Goal: Task Accomplishment & Management: Complete application form

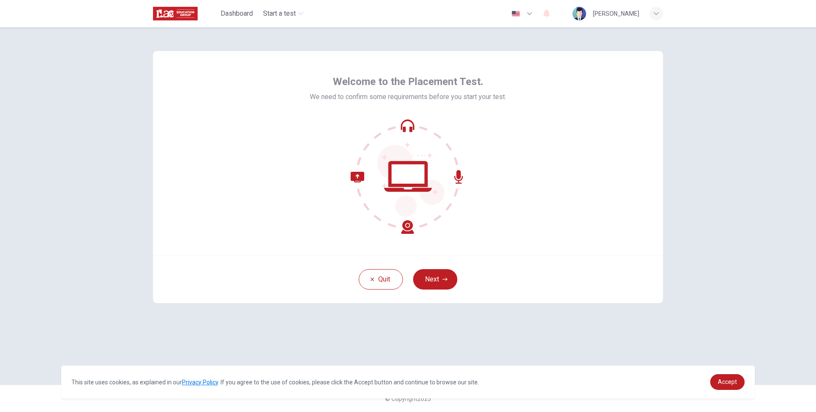
click at [538, 8] on button "button" at bounding box center [522, 13] width 31 height 17
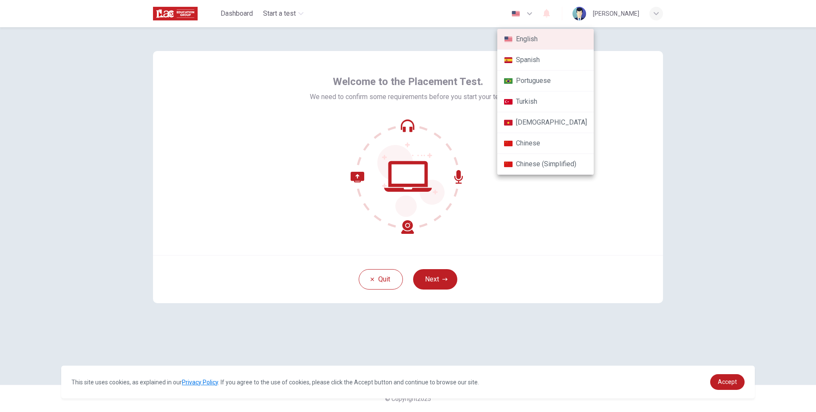
click at [535, 7] on div at bounding box center [408, 206] width 816 height 412
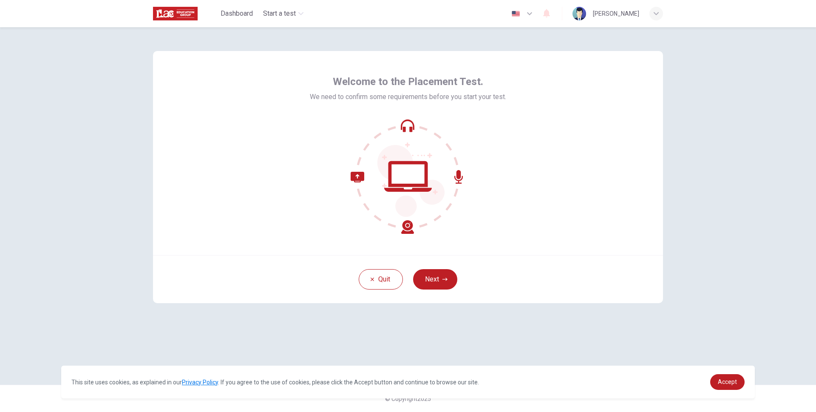
click at [534, 10] on div "English Spanish Portuguese Turkish Vietnamese Chinese Chinese (Simplified)" at bounding box center [408, 206] width 816 height 412
click at [521, 14] on img "button" at bounding box center [515, 14] width 11 height 6
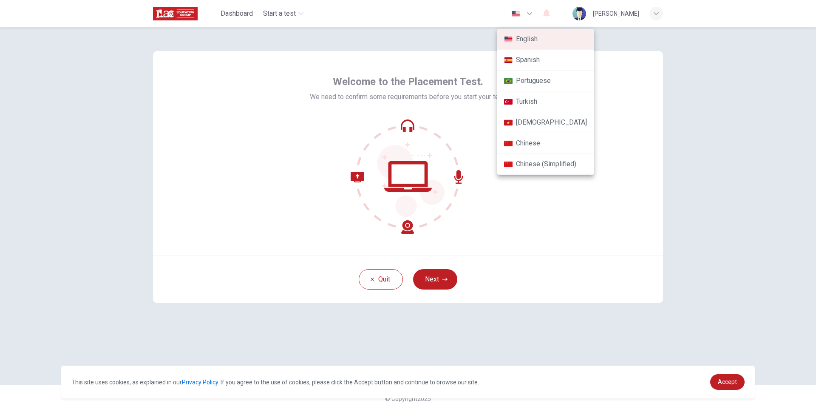
click at [542, 12] on div at bounding box center [408, 206] width 816 height 412
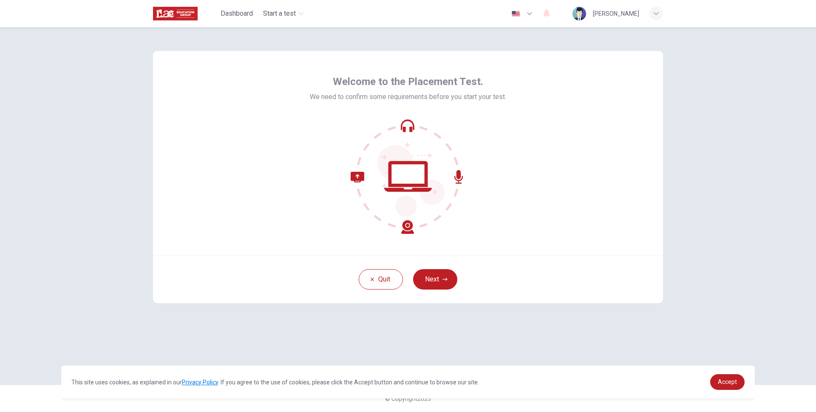
click at [521, 15] on img "button" at bounding box center [515, 14] width 11 height 6
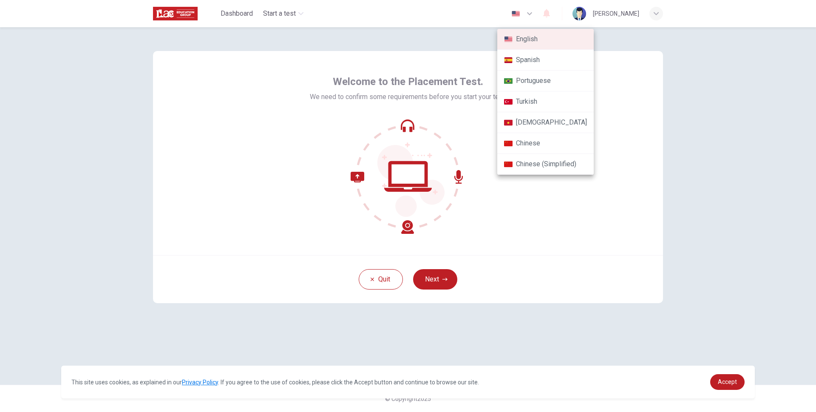
click at [561, 215] on div at bounding box center [408, 206] width 816 height 412
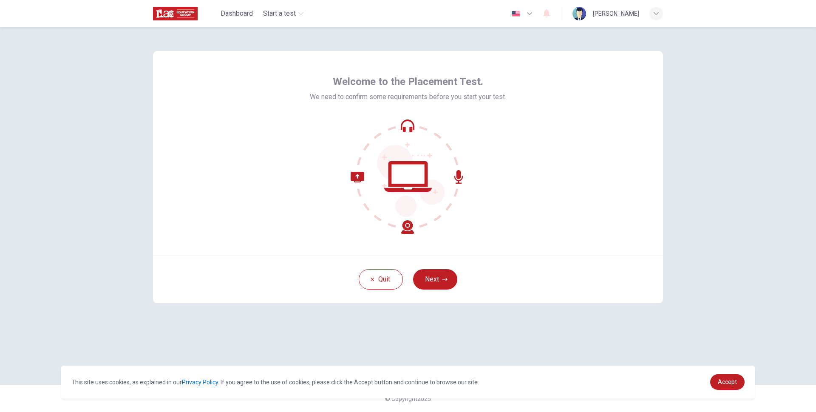
click at [429, 275] on button "Next" at bounding box center [435, 279] width 44 height 20
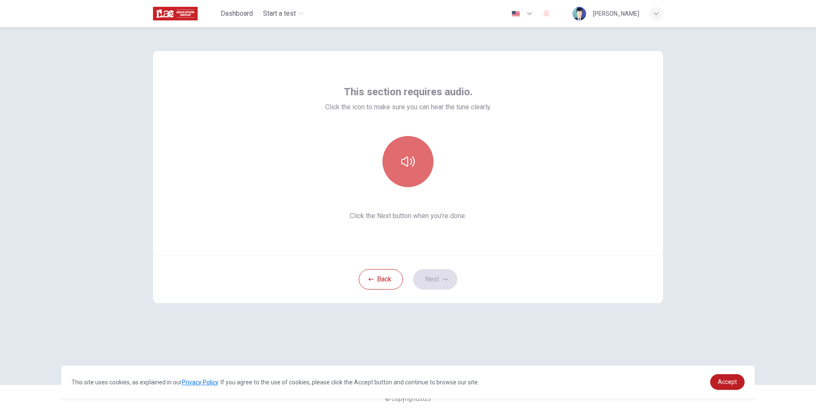
click at [421, 172] on button "button" at bounding box center [407, 161] width 51 height 51
click at [492, 35] on div "This section requires audio. Click the icon to make sure you can hear the tune …" at bounding box center [407, 205] width 537 height 357
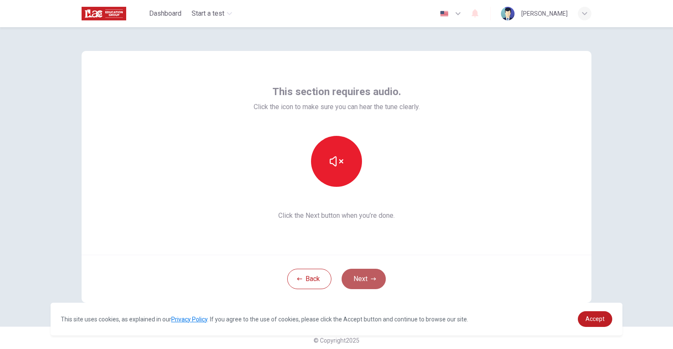
click at [376, 281] on button "Next" at bounding box center [364, 279] width 44 height 20
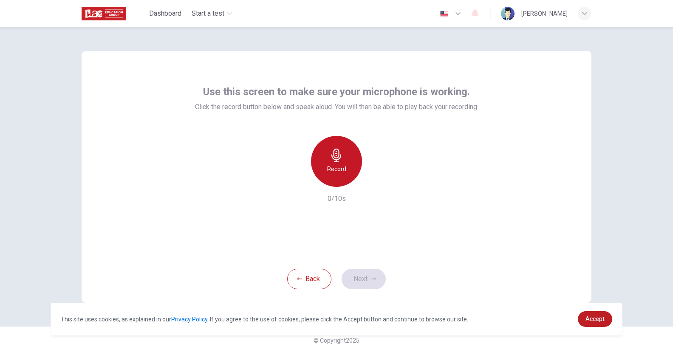
click at [333, 156] on icon "button" at bounding box center [336, 156] width 10 height 14
click at [347, 166] on div "Record" at bounding box center [336, 161] width 51 height 51
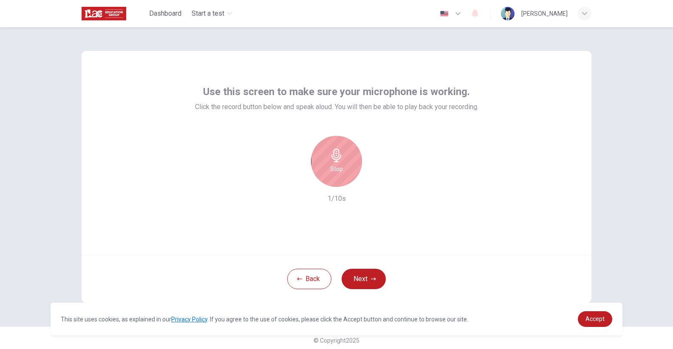
click at [347, 166] on div "Stop" at bounding box center [336, 161] width 51 height 51
click at [376, 178] on icon "button" at bounding box center [375, 180] width 8 height 8
click at [345, 173] on h6 "Record" at bounding box center [336, 169] width 19 height 10
click at [294, 179] on icon "button" at bounding box center [298, 180] width 8 height 8
click at [338, 169] on h6 "Record" at bounding box center [336, 169] width 19 height 10
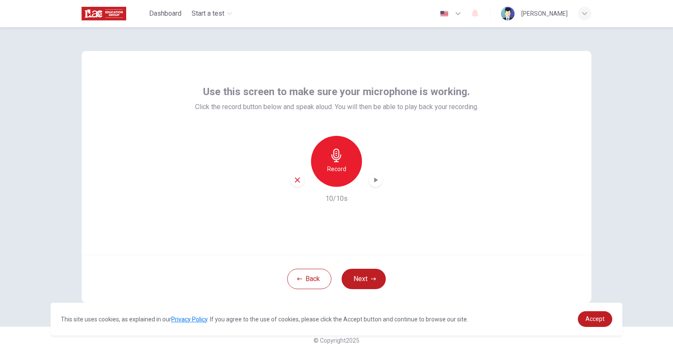
click at [377, 179] on icon "button" at bounding box center [375, 180] width 8 height 8
click at [366, 276] on button "Next" at bounding box center [364, 279] width 44 height 20
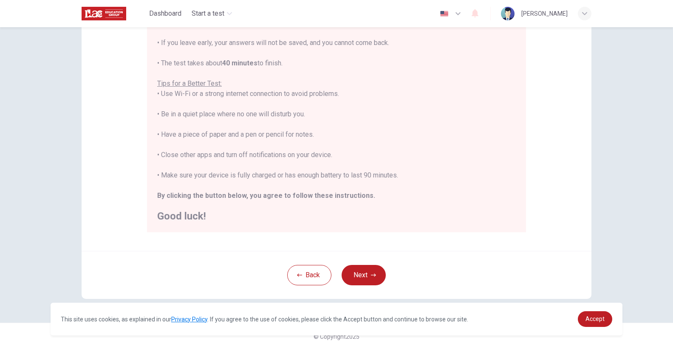
scroll to position [123, 0]
click at [365, 280] on button "Next" at bounding box center [364, 274] width 44 height 20
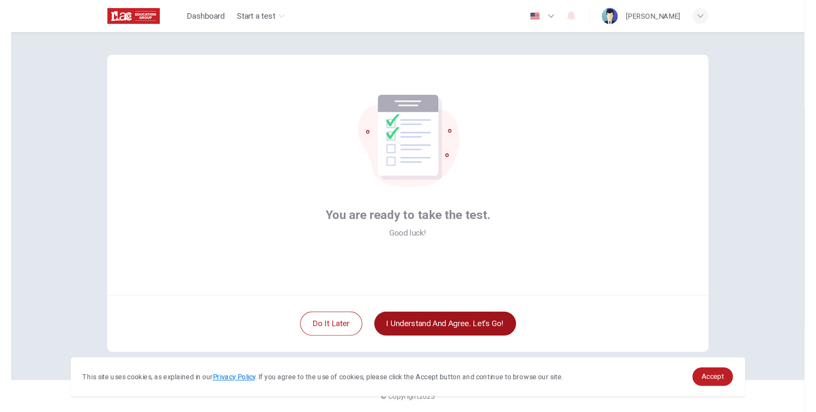
scroll to position [5, 0]
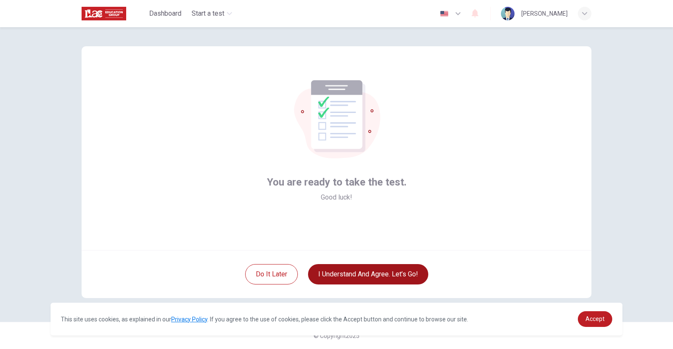
click at [338, 273] on button "I understand and agree. Let’s go!" at bounding box center [368, 274] width 120 height 20
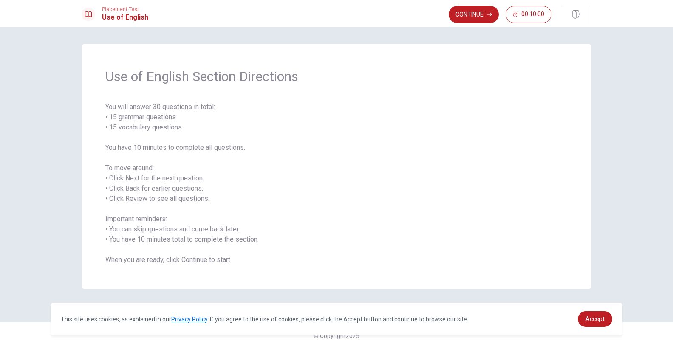
drag, startPoint x: 638, startPoint y: 396, endPoint x: 647, endPoint y: 398, distance: 9.5
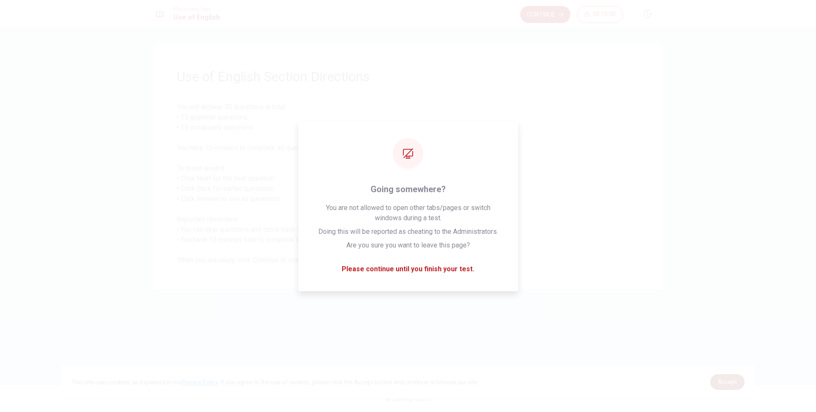
click at [734, 385] on span "Accept" at bounding box center [727, 381] width 19 height 7
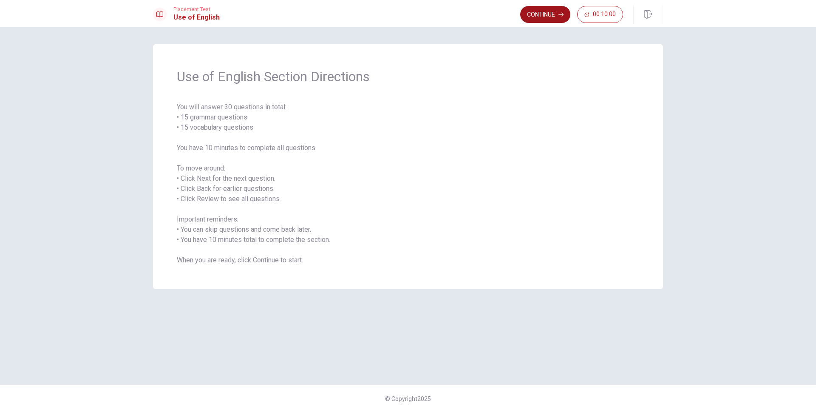
click at [544, 13] on button "Continue" at bounding box center [545, 14] width 50 height 17
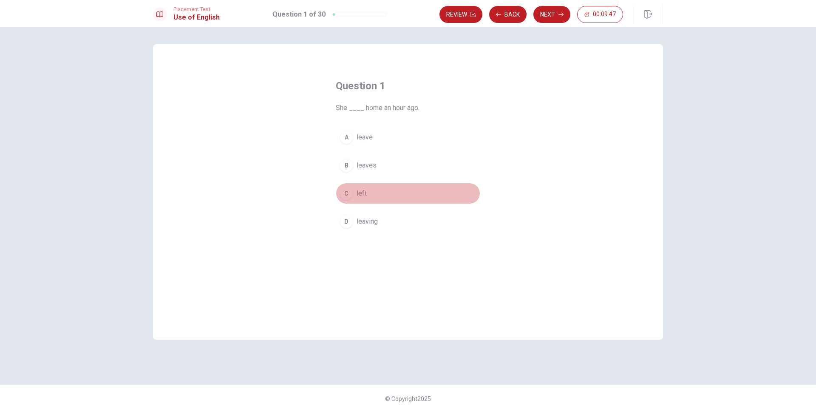
click at [347, 195] on div "C" at bounding box center [346, 193] width 14 height 14
click at [552, 14] on button "Next" at bounding box center [551, 14] width 37 height 17
click at [343, 222] on div "D" at bounding box center [346, 222] width 14 height 14
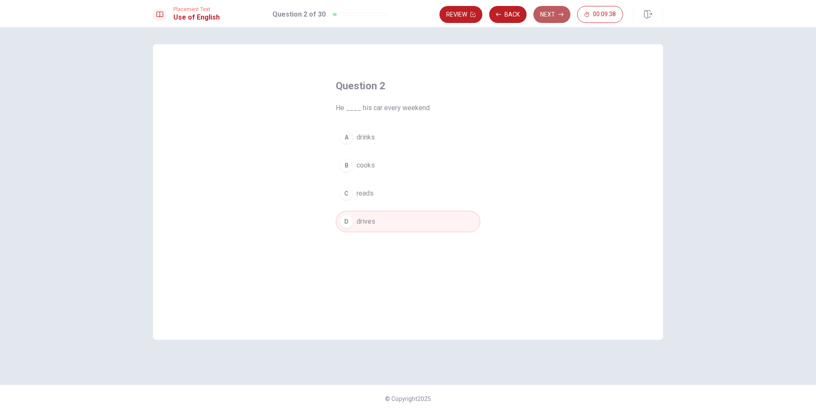
click at [553, 15] on button "Next" at bounding box center [551, 14] width 37 height 17
click at [350, 222] on div "D" at bounding box center [346, 222] width 14 height 14
click at [548, 16] on button "Next" at bounding box center [551, 14] width 37 height 17
click at [345, 138] on div "A" at bounding box center [346, 137] width 14 height 14
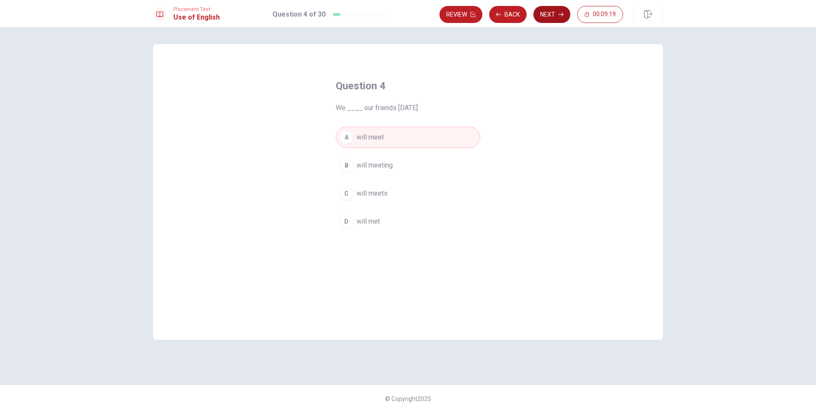
click at [554, 16] on button "Next" at bounding box center [551, 14] width 37 height 17
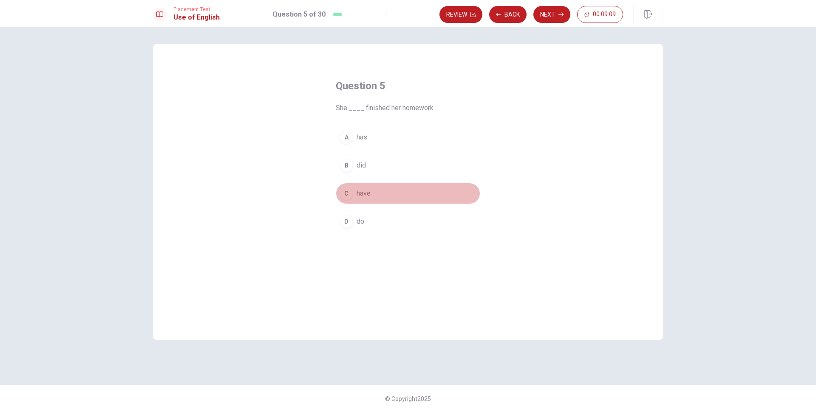
click at [347, 193] on div "C" at bounding box center [346, 193] width 14 height 14
click at [548, 17] on button "Next" at bounding box center [551, 14] width 37 height 17
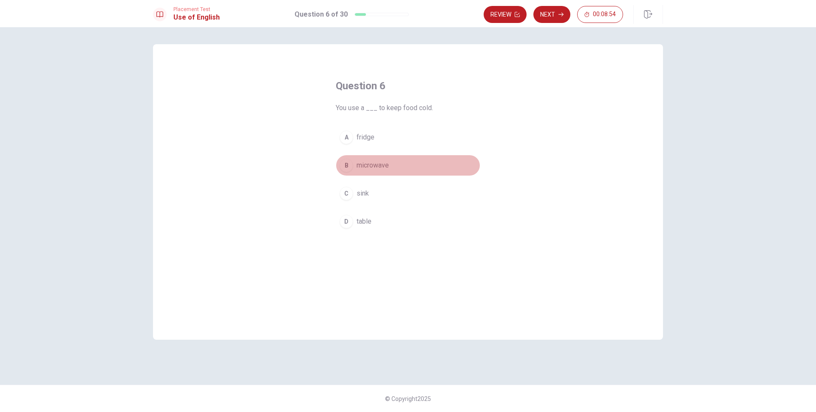
click at [344, 167] on div "B" at bounding box center [346, 165] width 14 height 14
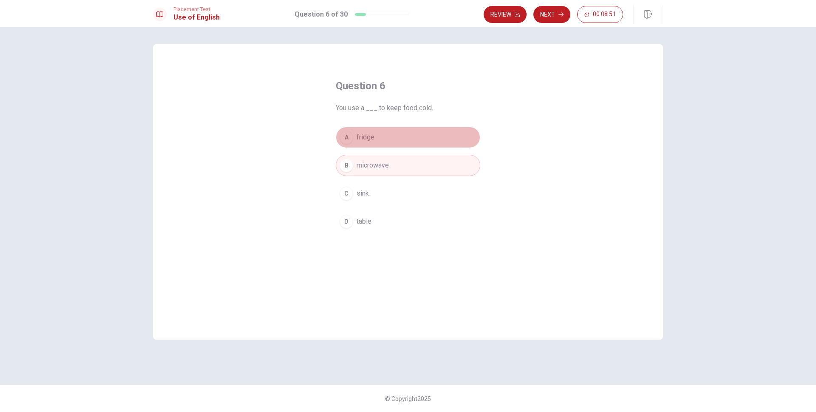
click at [350, 137] on div "A" at bounding box center [346, 137] width 14 height 14
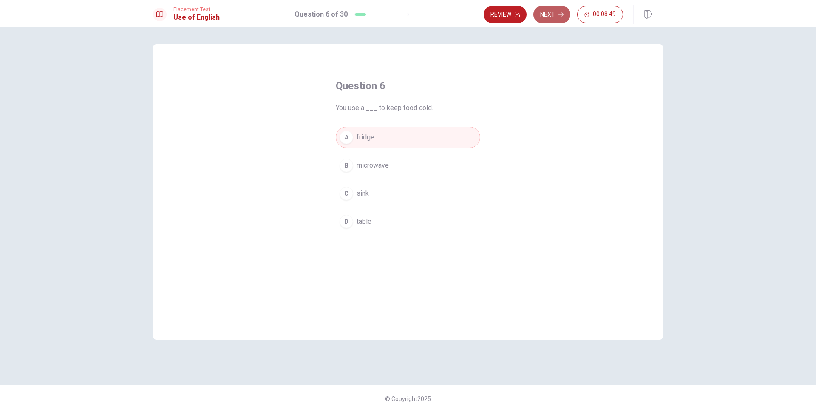
click at [555, 14] on button "Next" at bounding box center [551, 14] width 37 height 17
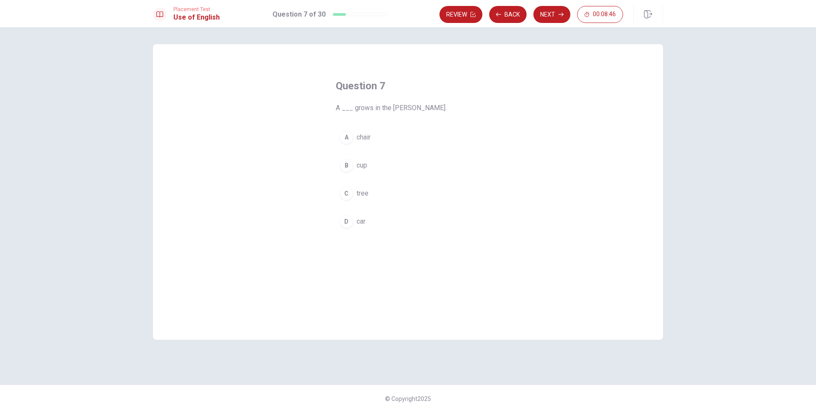
click at [349, 195] on div "C" at bounding box center [346, 193] width 14 height 14
click at [550, 15] on button "Next" at bounding box center [551, 14] width 37 height 17
click at [347, 195] on div "C" at bounding box center [346, 193] width 14 height 14
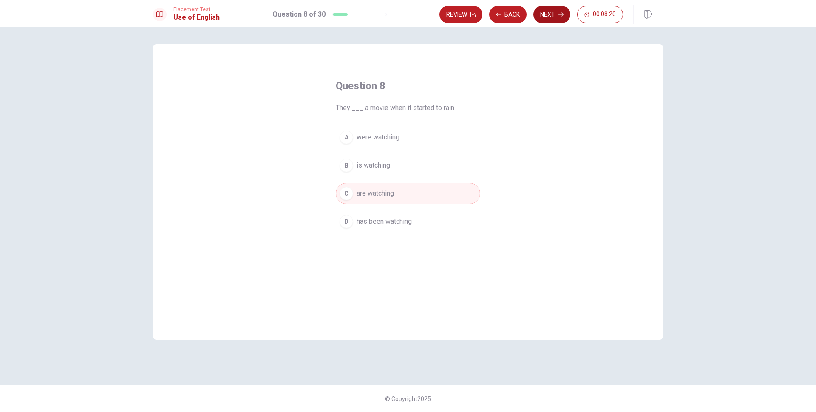
click at [552, 13] on button "Next" at bounding box center [551, 14] width 37 height 17
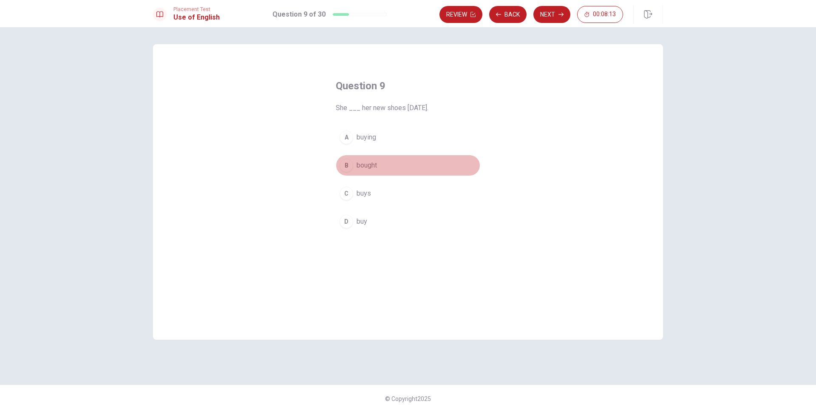
click at [345, 166] on div "B" at bounding box center [346, 165] width 14 height 14
click at [559, 17] on button "Next" at bounding box center [551, 14] width 37 height 17
click at [350, 195] on div "C" at bounding box center [346, 193] width 14 height 14
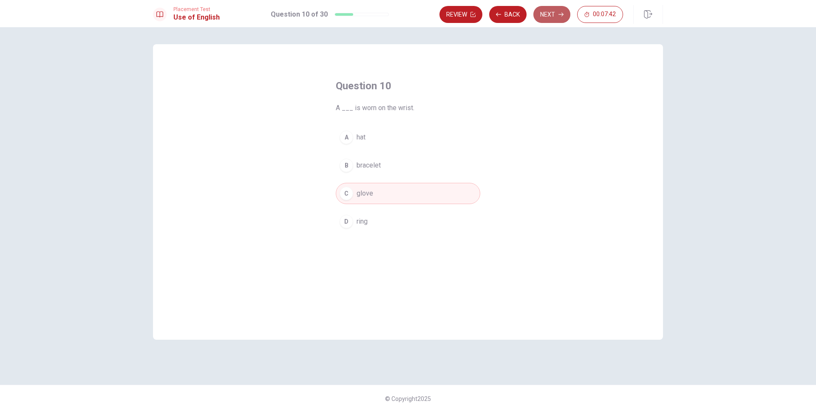
click at [555, 13] on button "Next" at bounding box center [551, 14] width 37 height 17
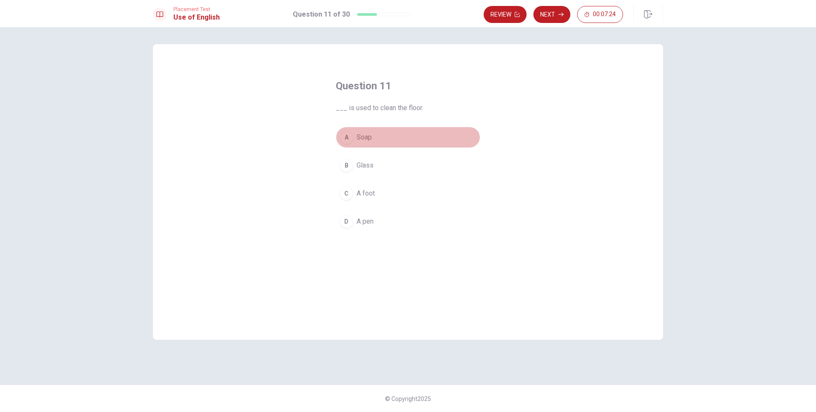
click at [349, 134] on div "A" at bounding box center [346, 137] width 14 height 14
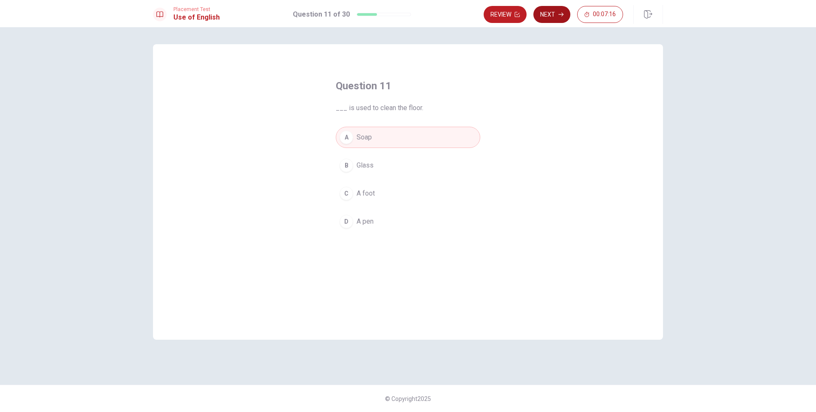
click at [548, 17] on button "Next" at bounding box center [551, 14] width 37 height 17
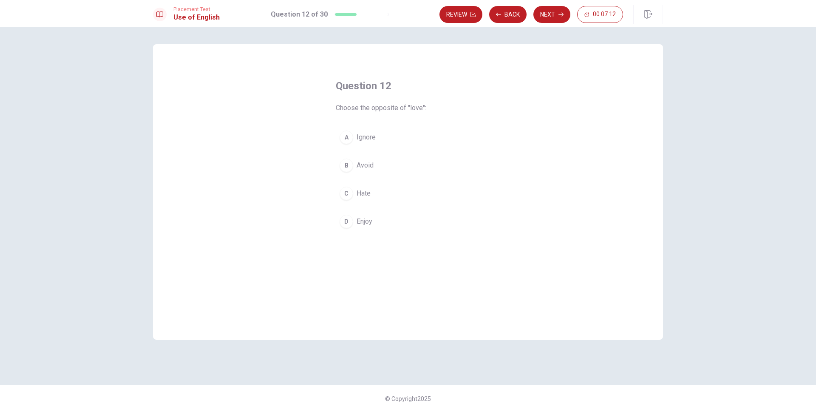
click at [347, 133] on div "A" at bounding box center [346, 137] width 14 height 14
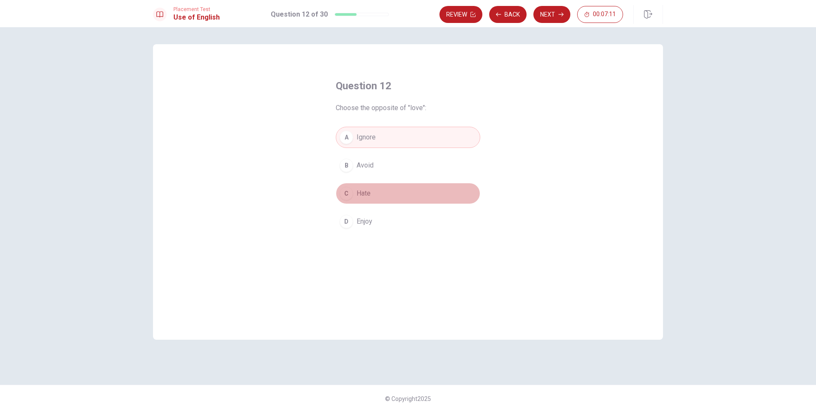
click at [351, 192] on div "C" at bounding box center [346, 193] width 14 height 14
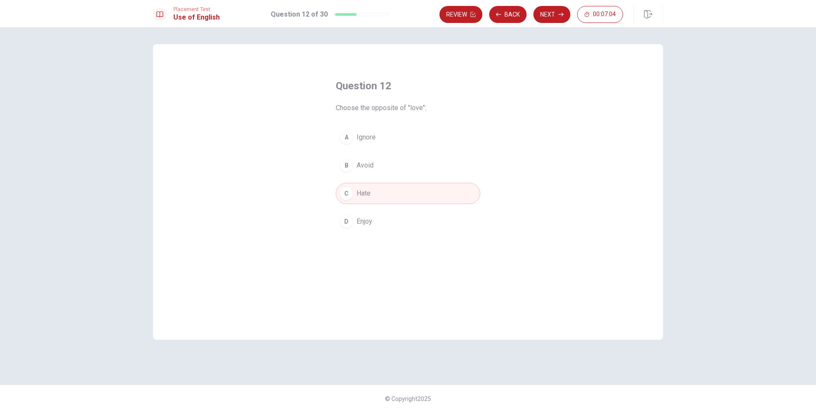
click at [544, 16] on button "Next" at bounding box center [551, 14] width 37 height 17
click at [349, 167] on div "B" at bounding box center [346, 165] width 14 height 14
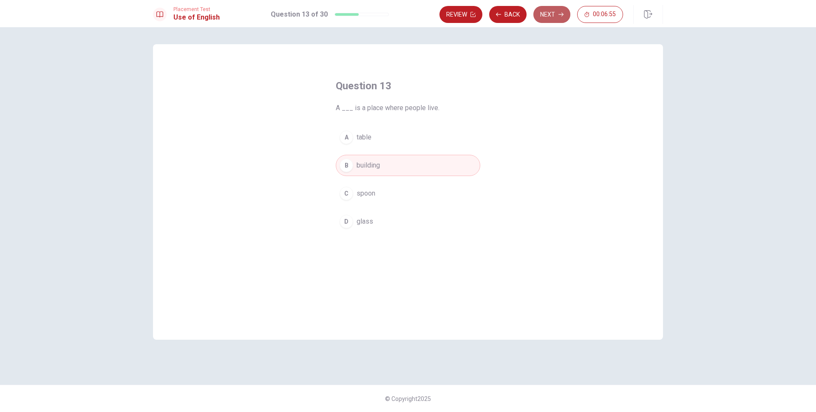
click at [545, 16] on button "Next" at bounding box center [551, 14] width 37 height 17
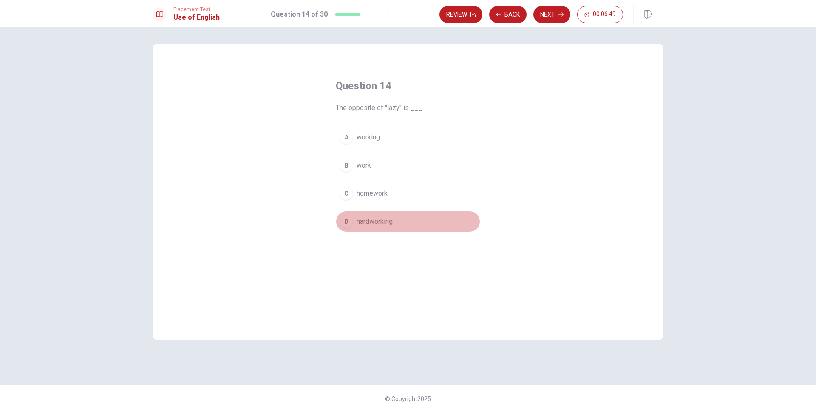
click at [342, 223] on div "D" at bounding box center [346, 222] width 14 height 14
click at [554, 12] on button "Next" at bounding box center [551, 14] width 37 height 17
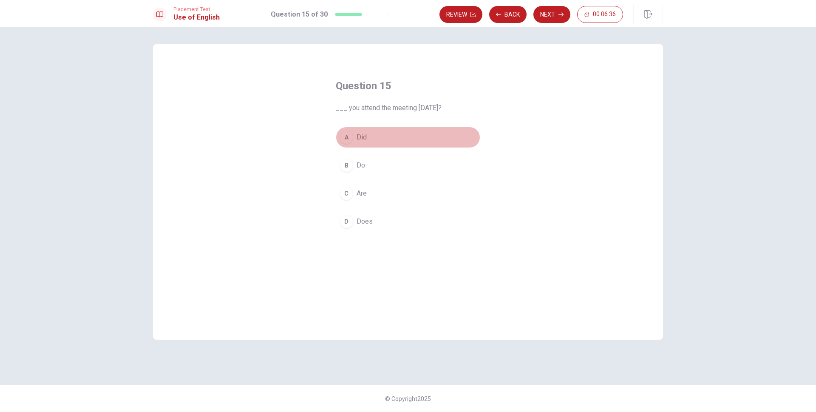
click at [348, 140] on div "A" at bounding box center [346, 137] width 14 height 14
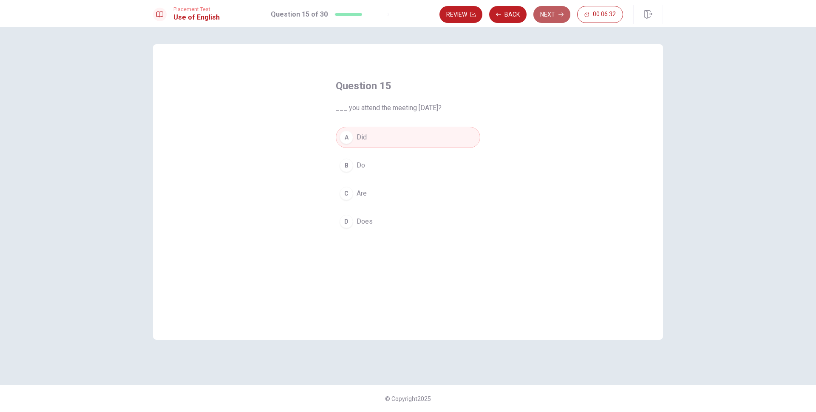
click at [555, 12] on button "Next" at bounding box center [551, 14] width 37 height 17
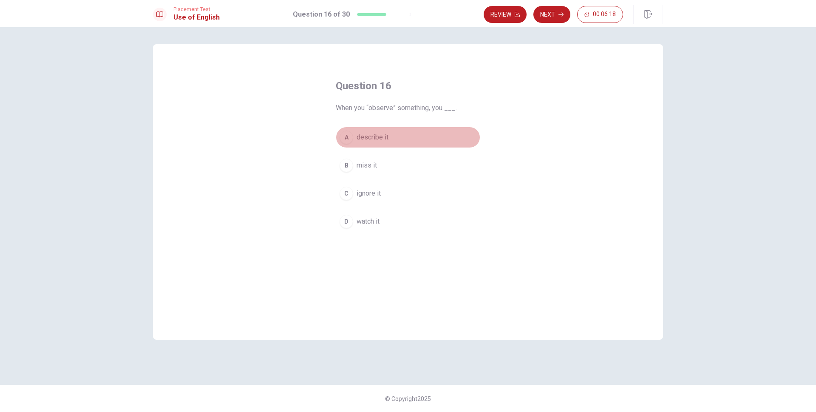
click at [347, 139] on div "A" at bounding box center [346, 137] width 14 height 14
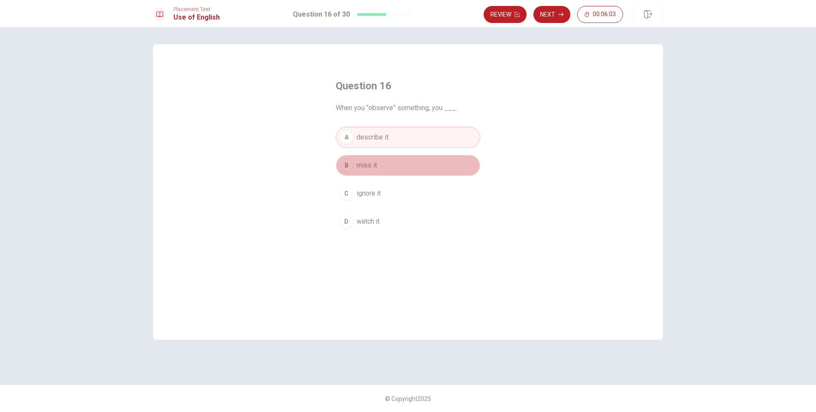
click at [362, 167] on span "miss it" at bounding box center [366, 165] width 20 height 10
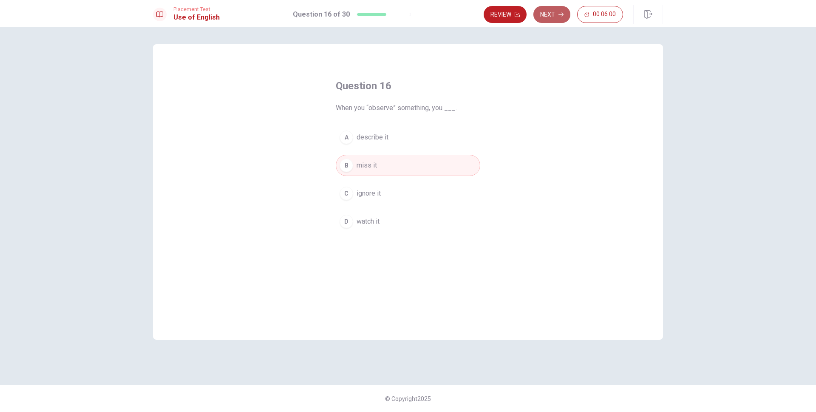
click at [557, 15] on button "Next" at bounding box center [551, 14] width 37 height 17
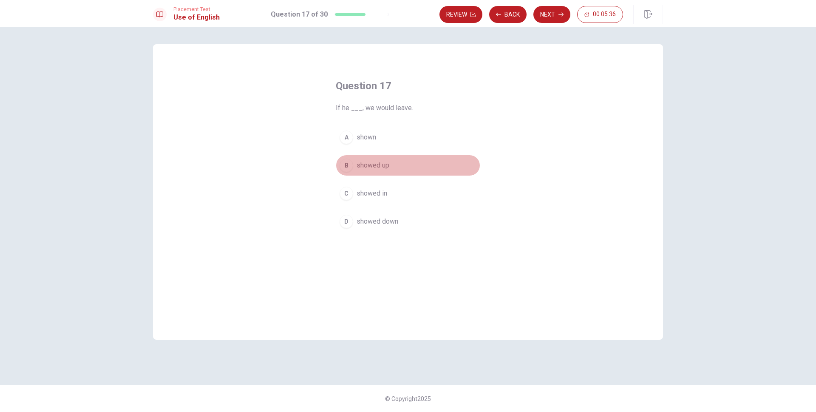
click at [349, 166] on div "B" at bounding box center [346, 165] width 14 height 14
click at [548, 13] on button "Next" at bounding box center [551, 14] width 37 height 17
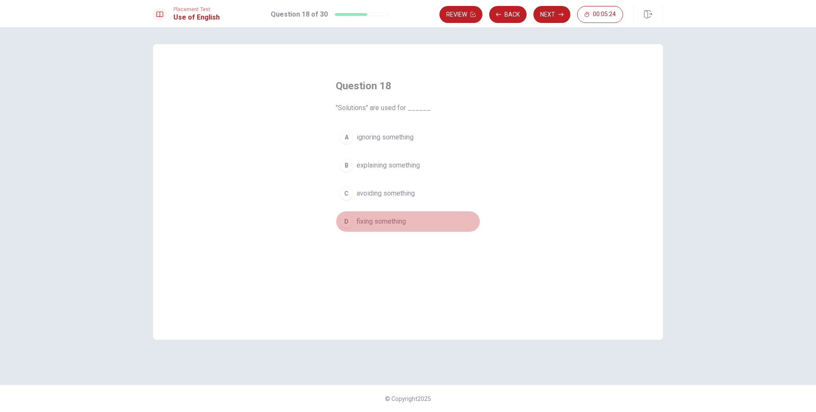
click at [381, 218] on span "fixing something" at bounding box center [380, 221] width 49 height 10
click at [548, 20] on button "Next" at bounding box center [551, 14] width 37 height 17
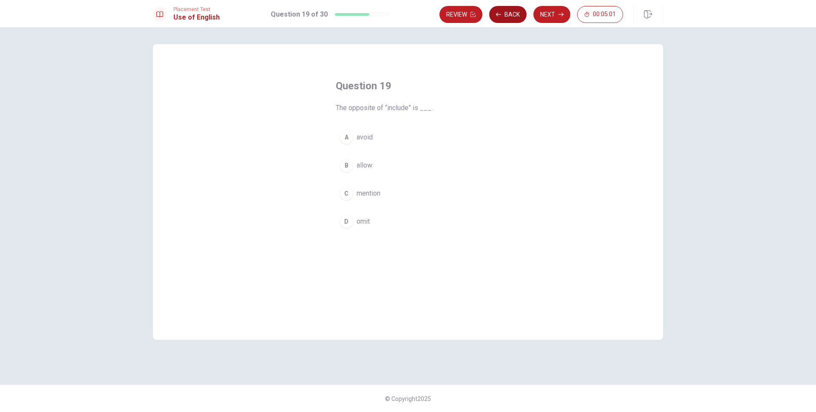
click at [508, 10] on button "Back" at bounding box center [507, 14] width 37 height 17
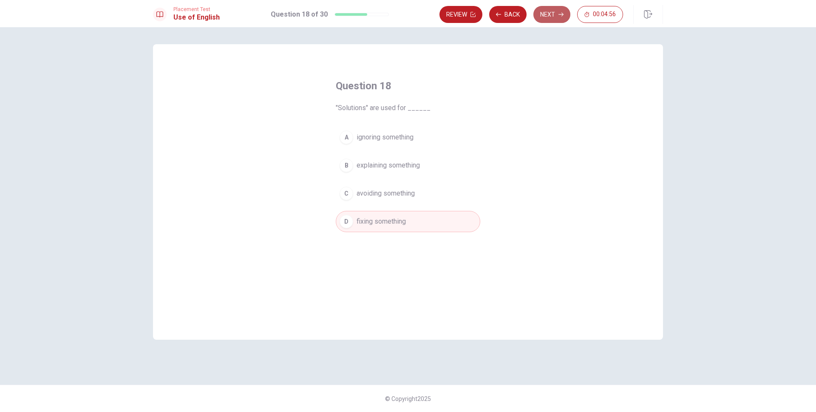
click at [542, 13] on button "Next" at bounding box center [551, 14] width 37 height 17
click at [362, 134] on span "avoid" at bounding box center [364, 137] width 16 height 10
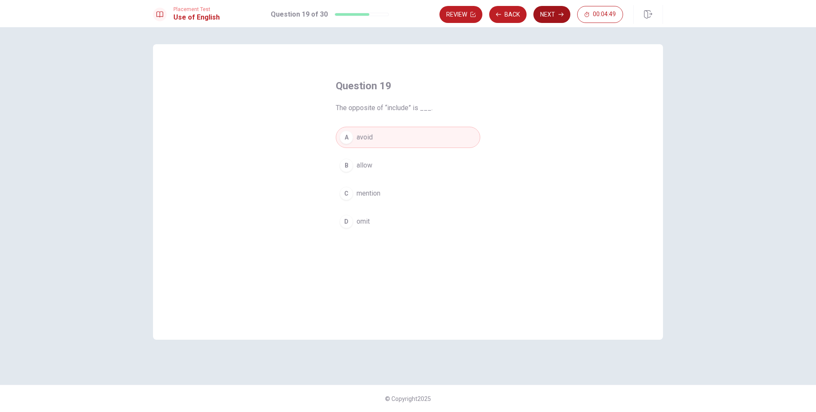
click at [561, 16] on icon "button" at bounding box center [560, 14] width 5 height 5
click at [386, 136] on button "A ancient" at bounding box center [408, 137] width 144 height 21
click at [547, 17] on button "Next" at bounding box center [551, 14] width 37 height 17
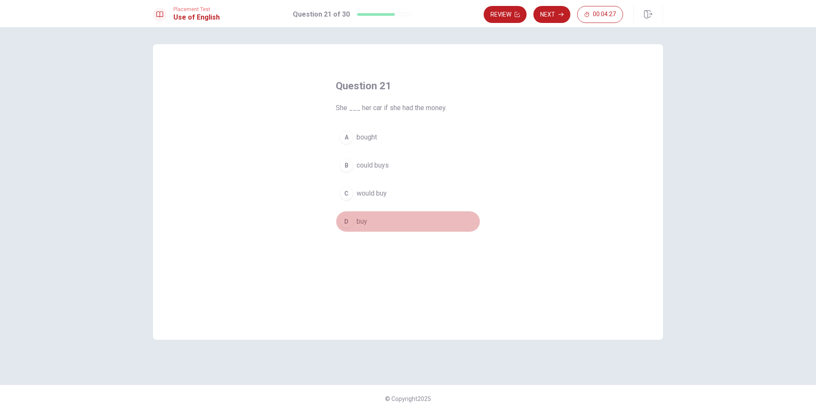
click at [353, 219] on button "D buy" at bounding box center [408, 221] width 144 height 21
click at [385, 194] on span "would buy" at bounding box center [371, 193] width 30 height 10
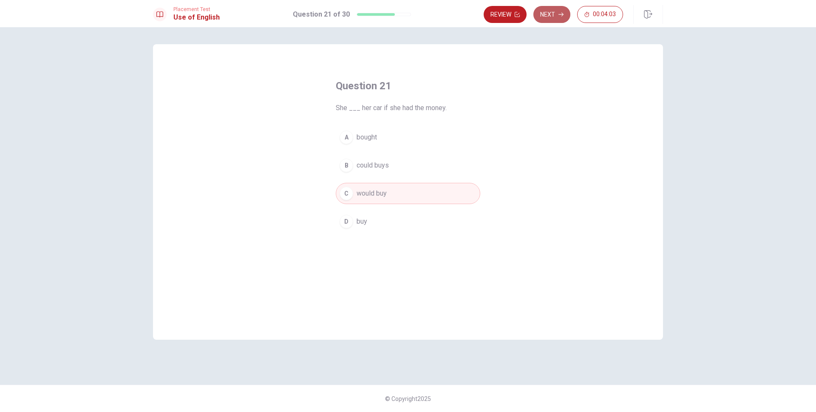
click at [546, 17] on button "Next" at bounding box center [551, 14] width 37 height 17
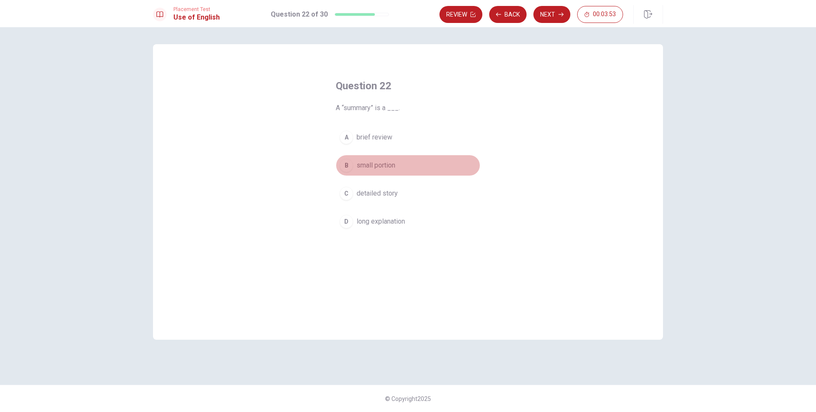
click at [393, 167] on span "small portion" at bounding box center [375, 165] width 39 height 10
click at [557, 15] on button "Next" at bounding box center [551, 14] width 37 height 17
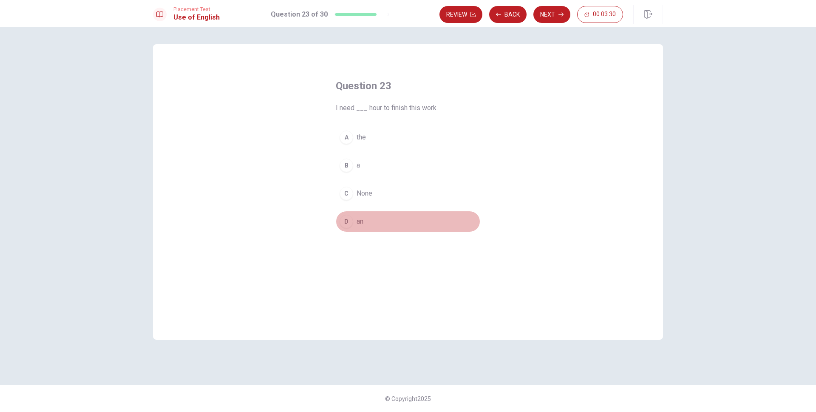
click at [350, 221] on div "D" at bounding box center [346, 222] width 14 height 14
click at [549, 16] on button "Next" at bounding box center [551, 14] width 37 height 17
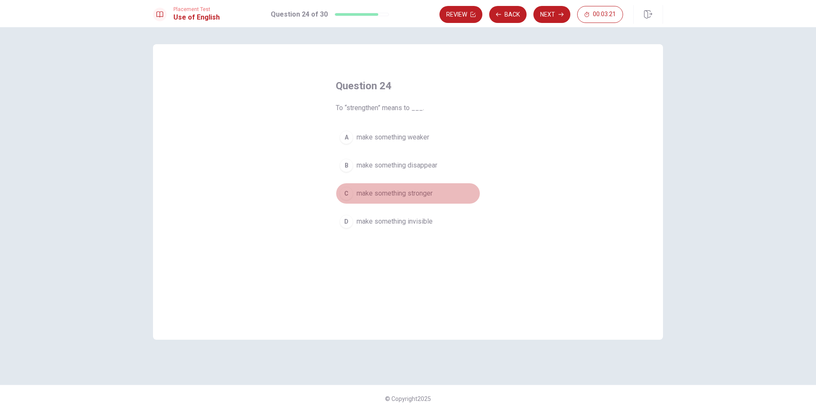
click at [424, 191] on span "make something stronger" at bounding box center [394, 193] width 76 height 10
click at [547, 15] on button "Next" at bounding box center [551, 14] width 37 height 17
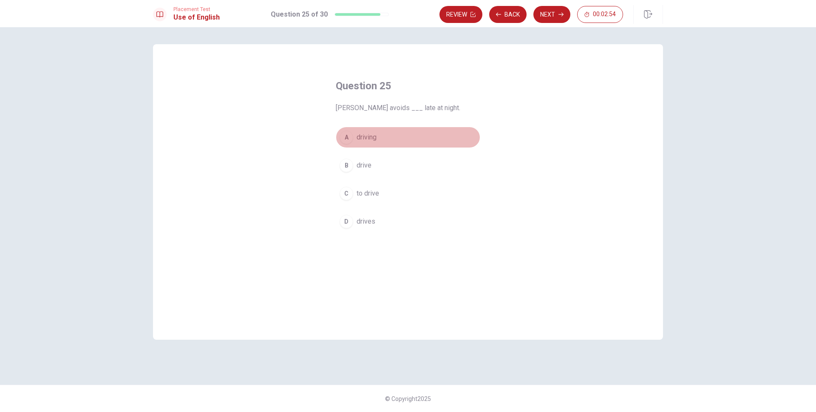
click at [374, 140] on span "driving" at bounding box center [366, 137] width 20 height 10
click at [557, 12] on button "Next" at bounding box center [551, 14] width 37 height 17
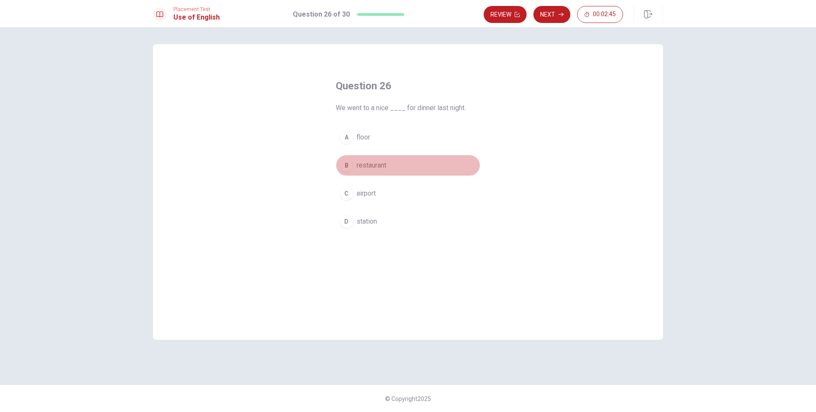
click at [382, 171] on button "B restaurant" at bounding box center [408, 165] width 144 height 21
click at [554, 13] on button "Next" at bounding box center [551, 14] width 37 height 17
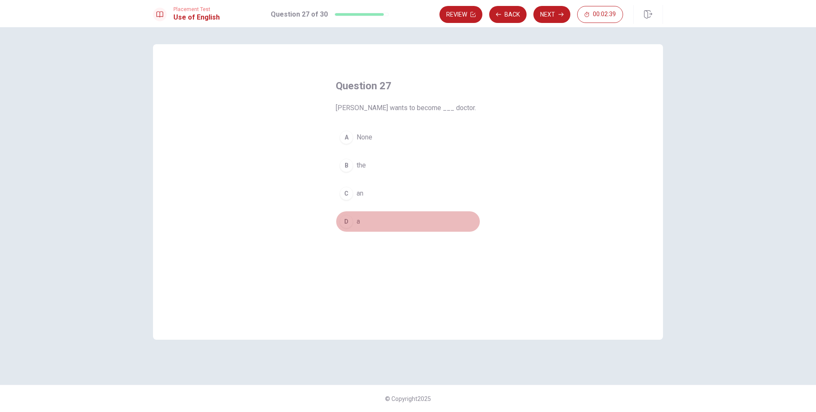
click at [360, 225] on span "a" at bounding box center [357, 221] width 3 height 10
click at [558, 15] on icon "button" at bounding box center [560, 14] width 5 height 5
click at [362, 219] on span "send" at bounding box center [363, 221] width 15 height 10
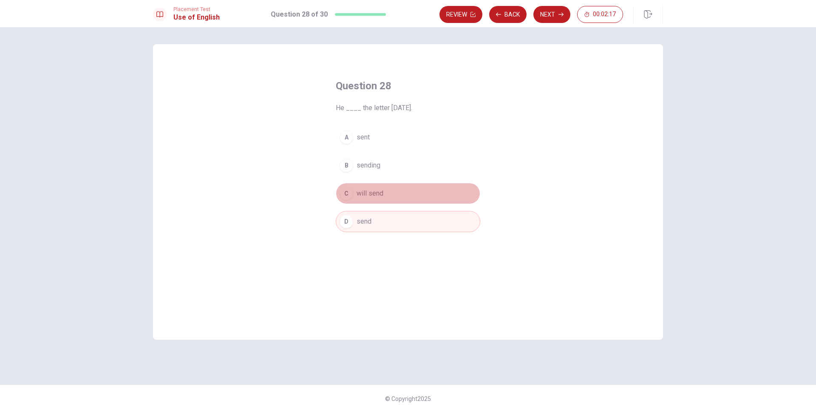
click at [404, 192] on button "C will send" at bounding box center [408, 193] width 144 height 21
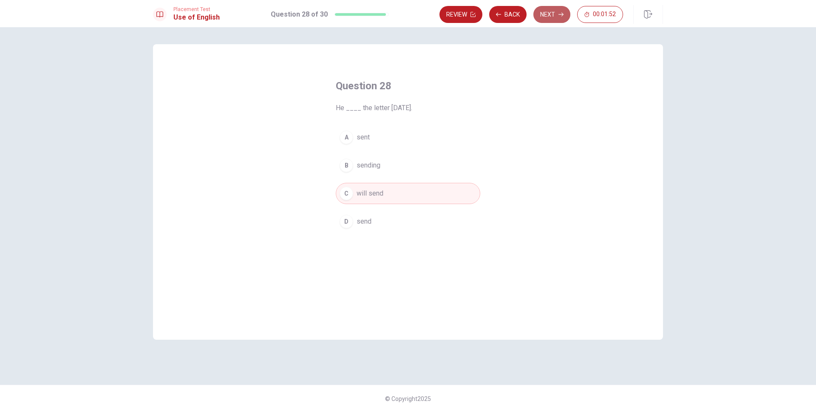
click at [551, 18] on button "Next" at bounding box center [551, 14] width 37 height 17
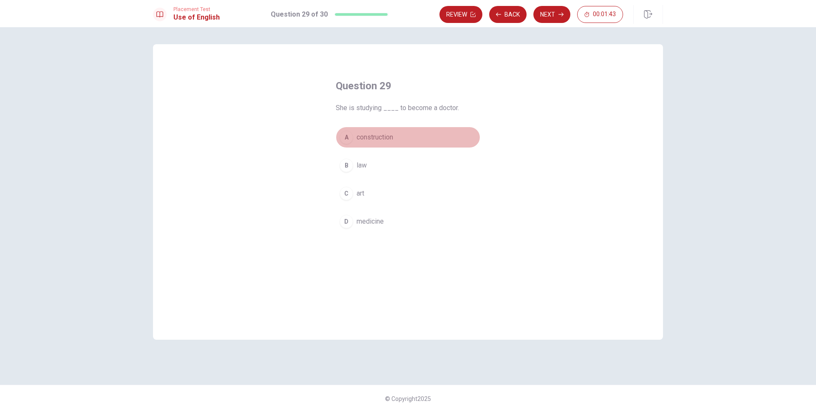
click at [396, 136] on button "A construction" at bounding box center [408, 137] width 144 height 21
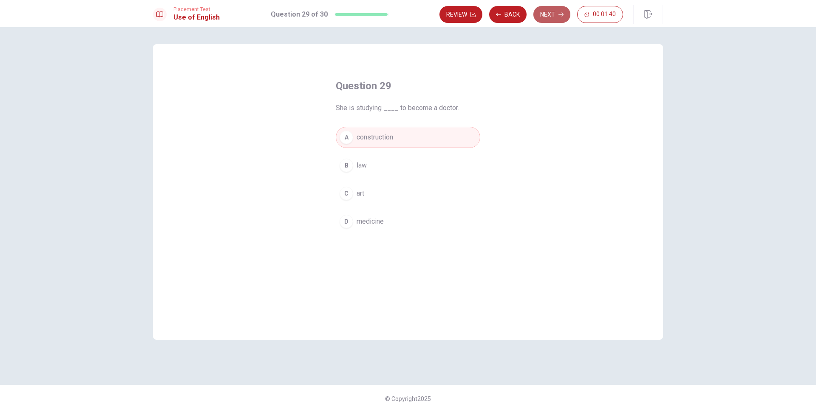
click at [546, 18] on button "Next" at bounding box center [551, 14] width 37 height 17
click at [363, 166] on span "will be" at bounding box center [366, 165] width 20 height 10
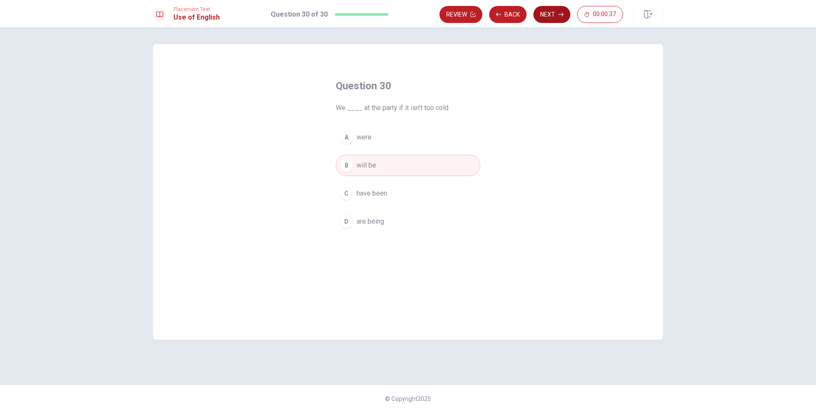
click at [552, 16] on button "Next" at bounding box center [551, 14] width 37 height 17
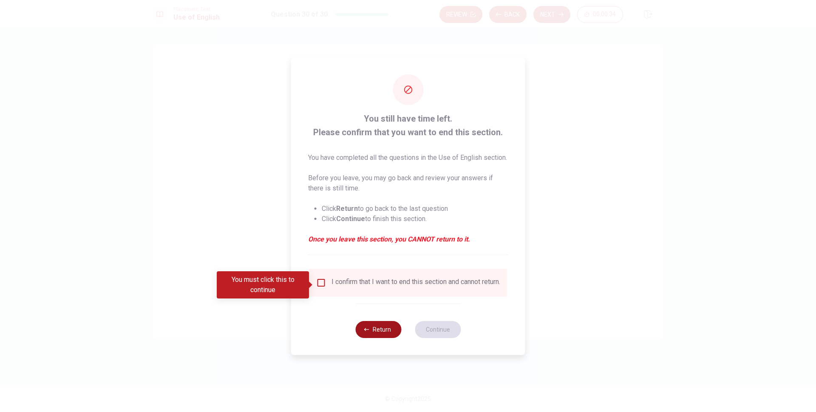
click at [369, 332] on icon "button" at bounding box center [366, 329] width 5 height 5
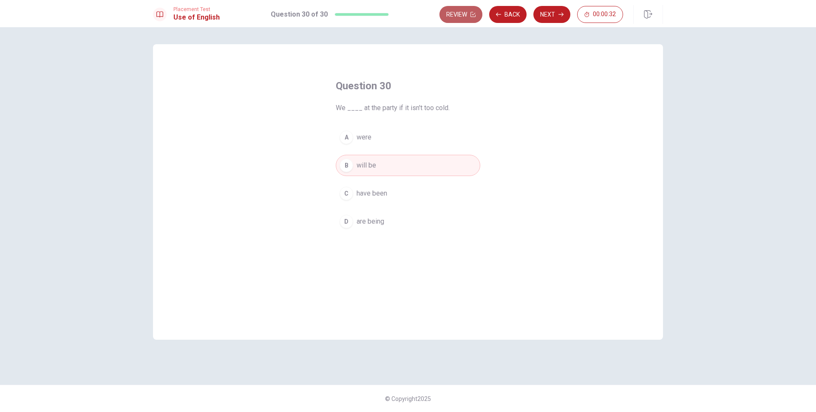
click at [473, 16] on icon "button" at bounding box center [472, 14] width 5 height 5
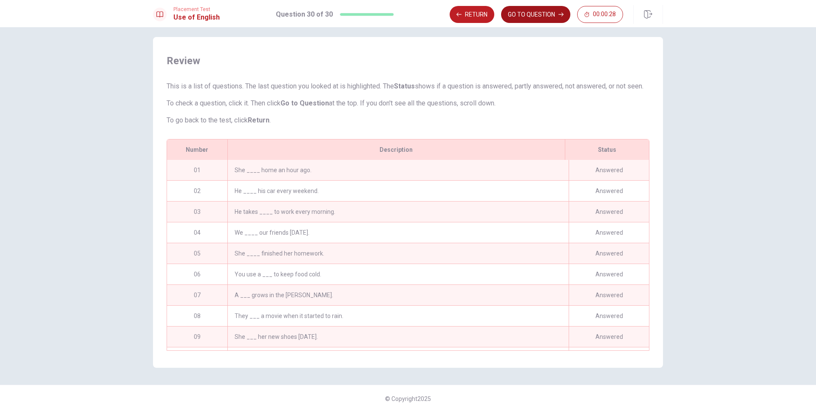
click at [543, 14] on button "GO TO QUESTION" at bounding box center [535, 14] width 69 height 17
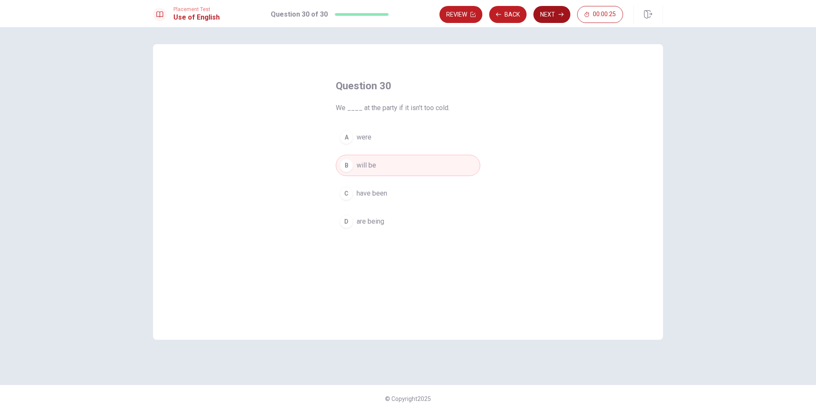
click at [558, 10] on button "Next" at bounding box center [551, 14] width 37 height 17
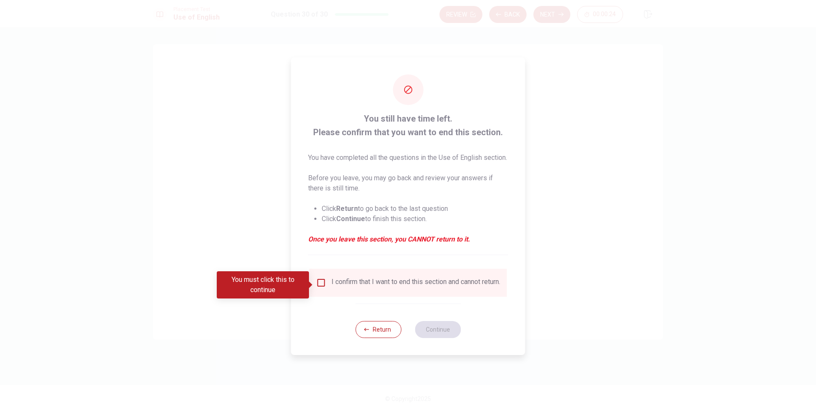
click at [340, 288] on div "I confirm that I want to end this section and cannot return." at bounding box center [415, 282] width 169 height 10
click at [331, 287] on div "I confirm that I want to end this section and cannot return." at bounding box center [415, 282] width 169 height 10
click at [322, 287] on input "You must click this to continue" at bounding box center [321, 282] width 10 height 10
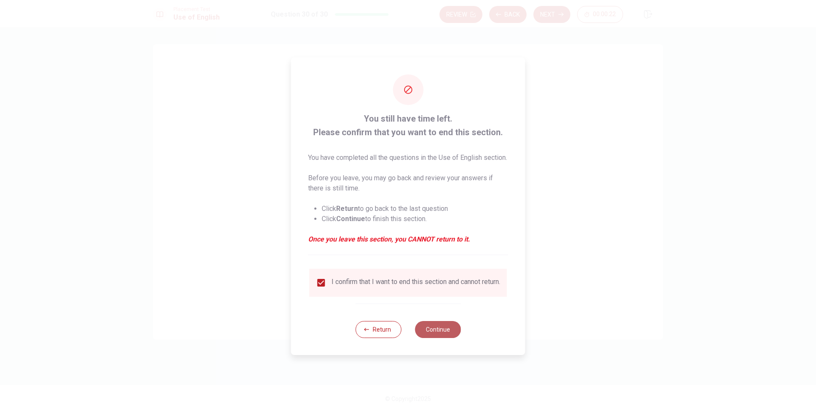
click at [447, 338] on button "Continue" at bounding box center [438, 329] width 46 height 17
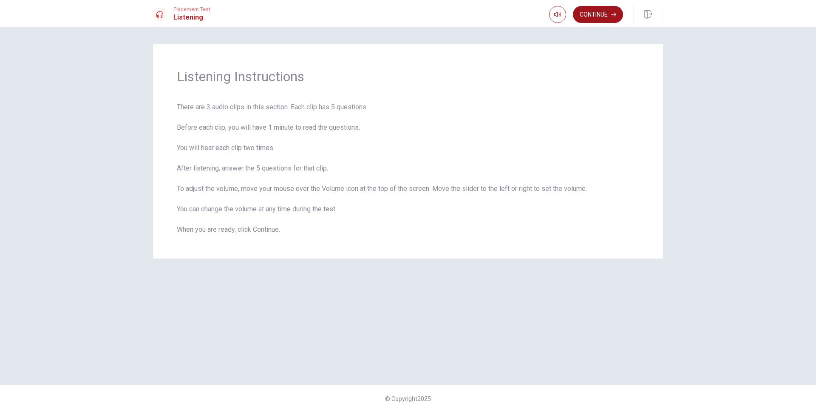
click at [599, 16] on button "Continue" at bounding box center [598, 14] width 50 height 17
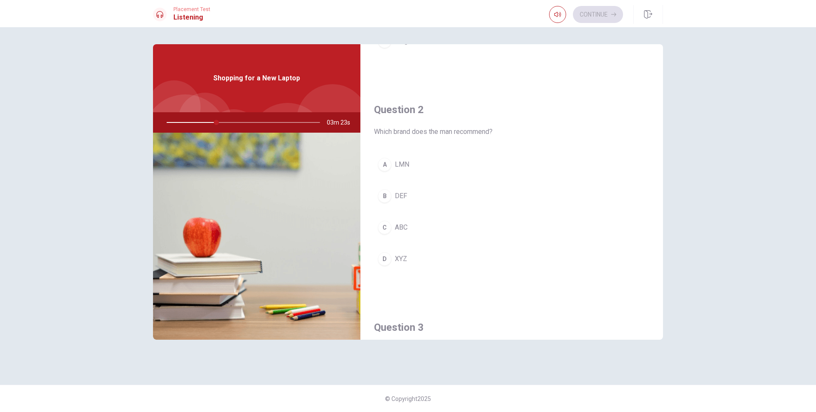
scroll to position [177, 0]
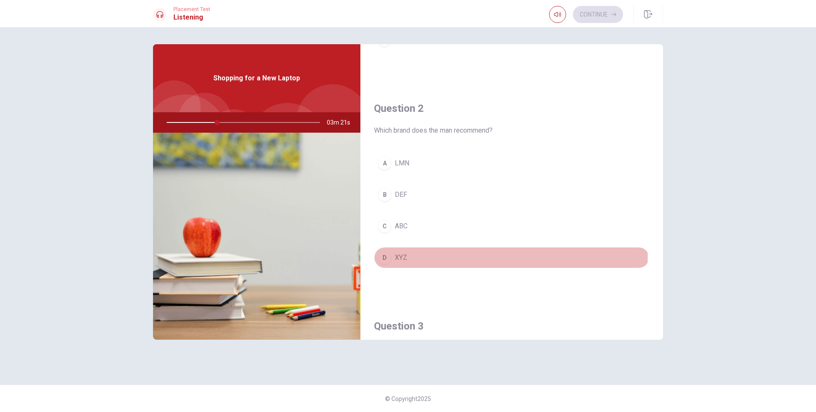
click at [387, 258] on div "D" at bounding box center [385, 258] width 14 height 14
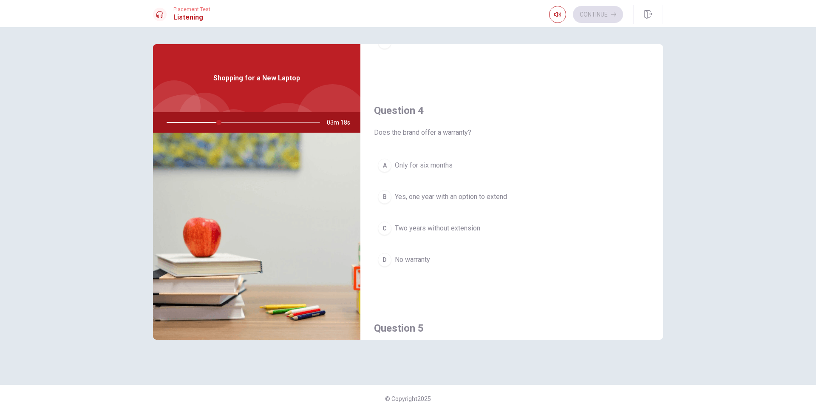
scroll to position [620, 0]
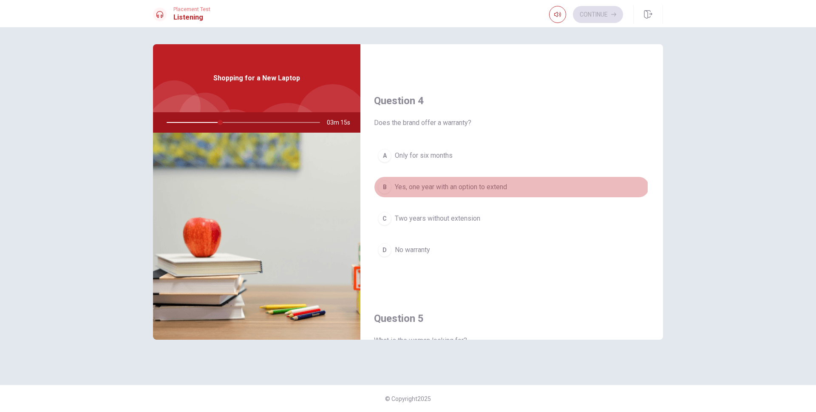
click at [387, 186] on div "B" at bounding box center [385, 187] width 14 height 14
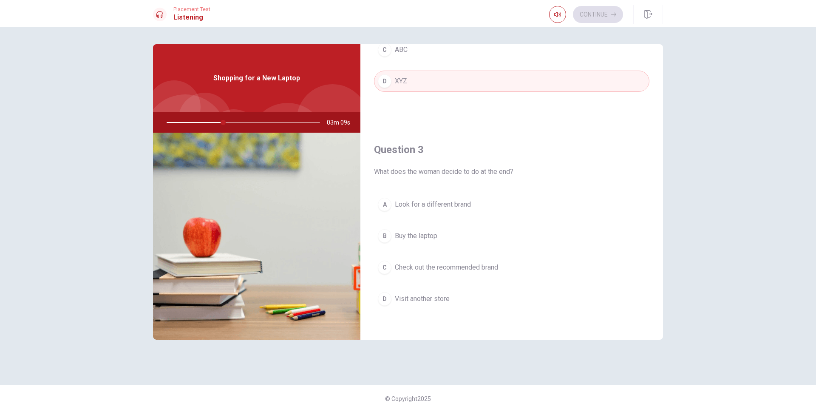
scroll to position [354, 0]
click at [384, 265] on div "C" at bounding box center [385, 267] width 14 height 14
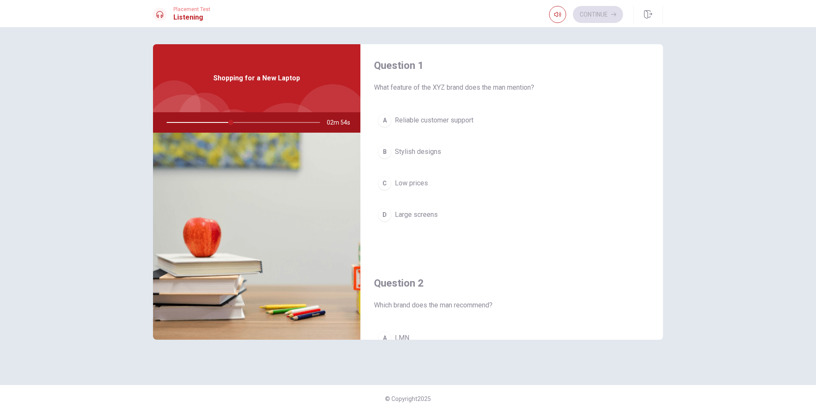
scroll to position [0, 0]
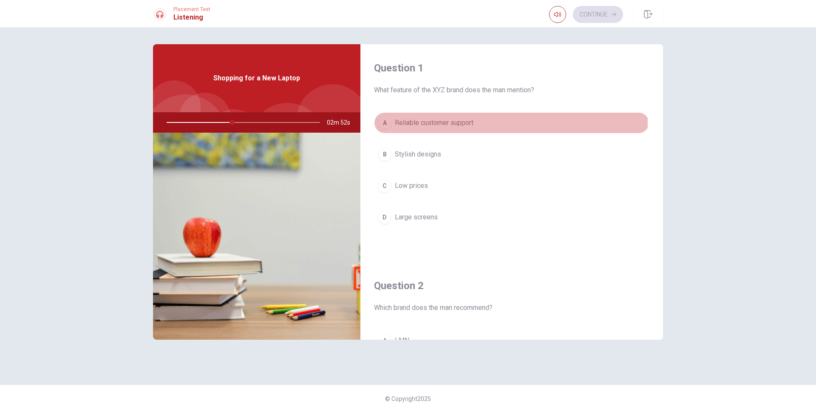
click at [393, 121] on button "A Reliable customer support" at bounding box center [511, 122] width 275 height 21
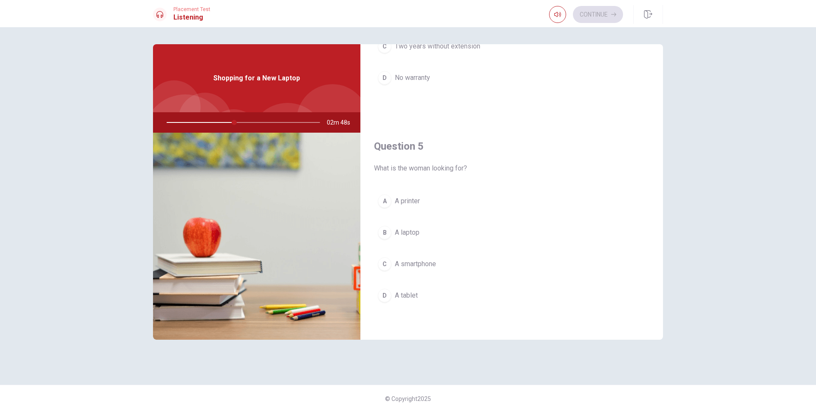
scroll to position [792, 0]
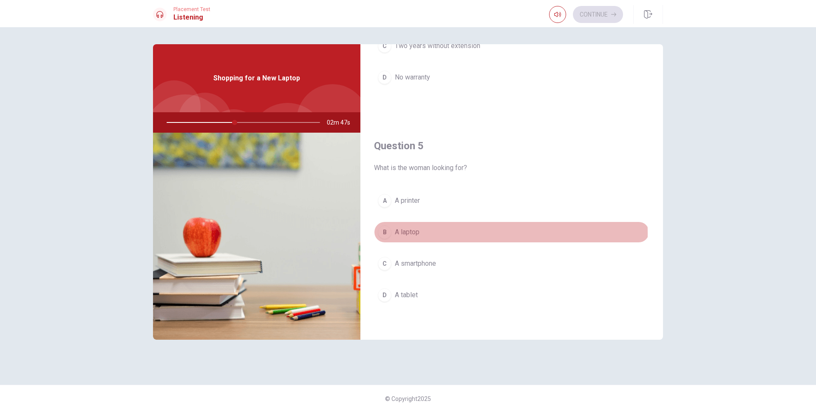
click at [412, 233] on span "A laptop" at bounding box center [407, 232] width 25 height 10
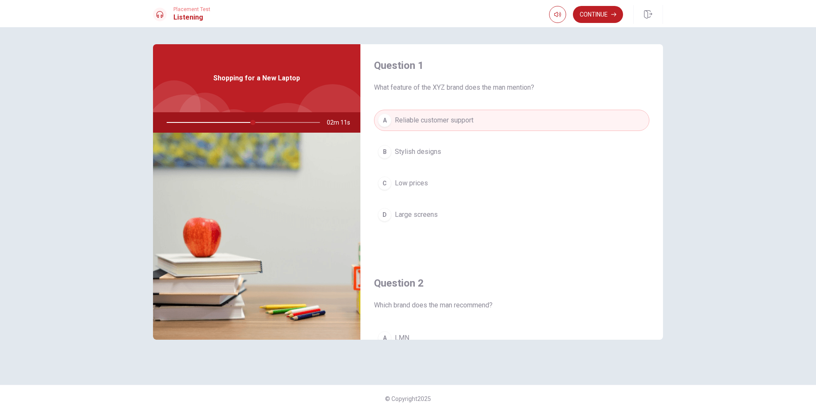
scroll to position [0, 0]
click at [588, 13] on button "Continue" at bounding box center [598, 14] width 50 height 17
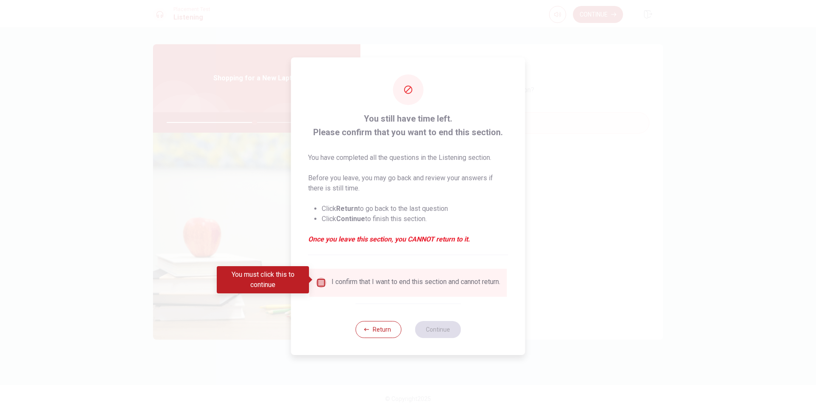
click at [324, 281] on input "You must click this to continue" at bounding box center [321, 282] width 10 height 10
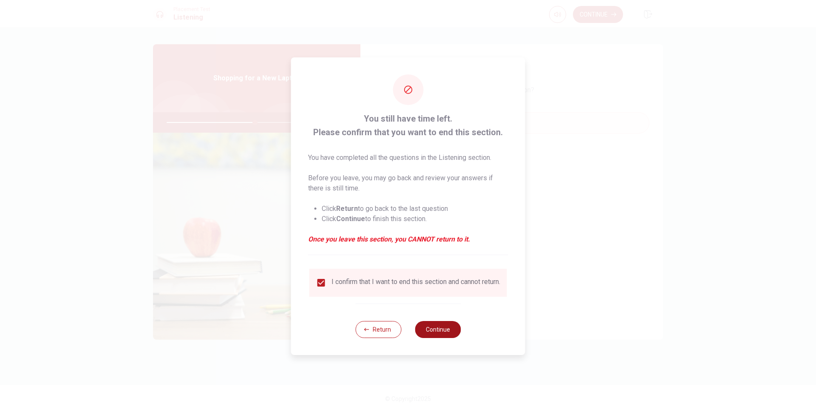
click at [435, 332] on button "Continue" at bounding box center [438, 329] width 46 height 17
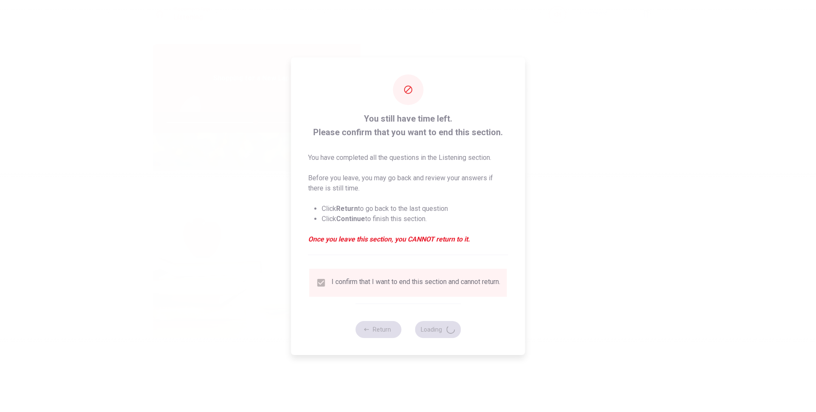
type input "58"
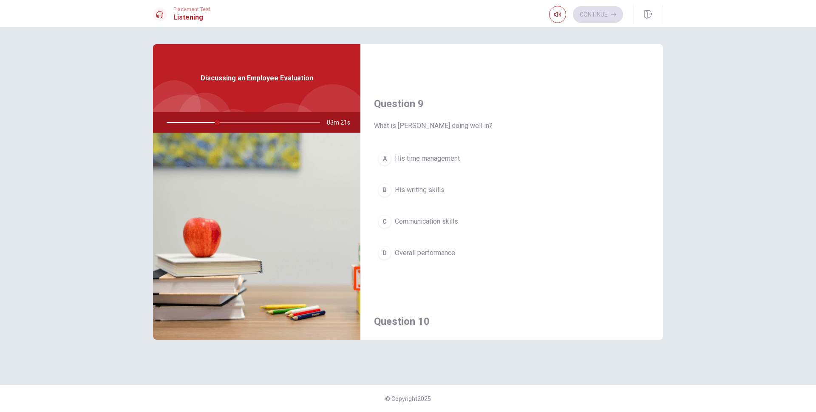
scroll to position [615, 0]
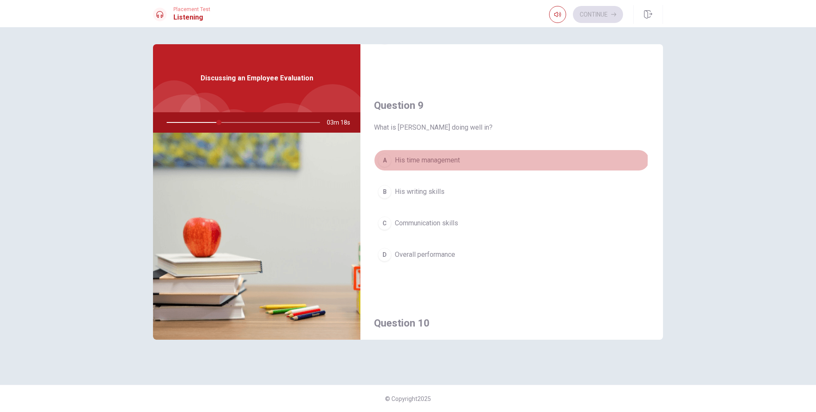
click at [415, 159] on span "His time management" at bounding box center [427, 160] width 65 height 10
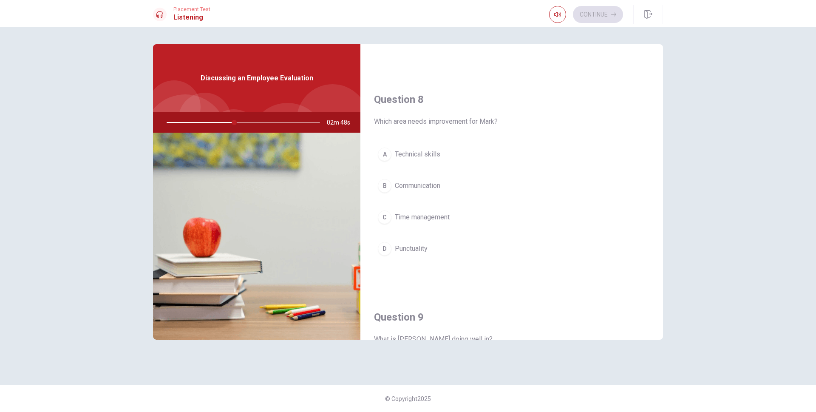
scroll to position [398, 0]
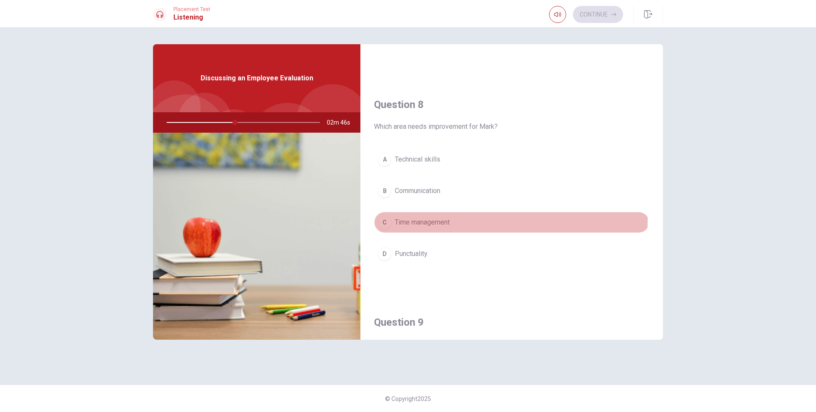
click at [449, 218] on span "Time management" at bounding box center [422, 222] width 55 height 10
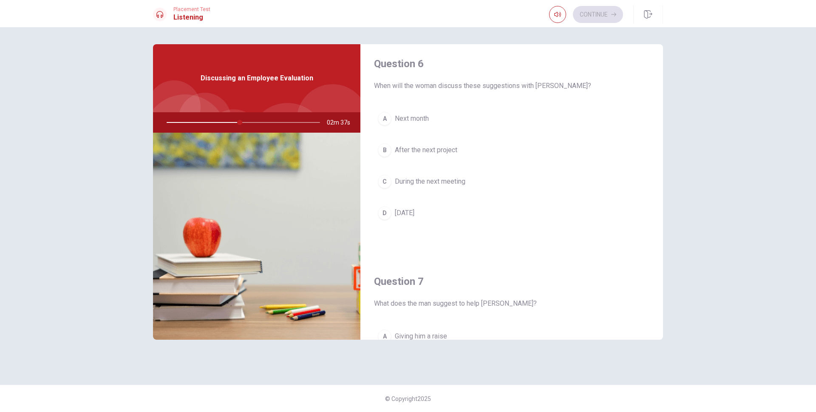
scroll to position [0, 0]
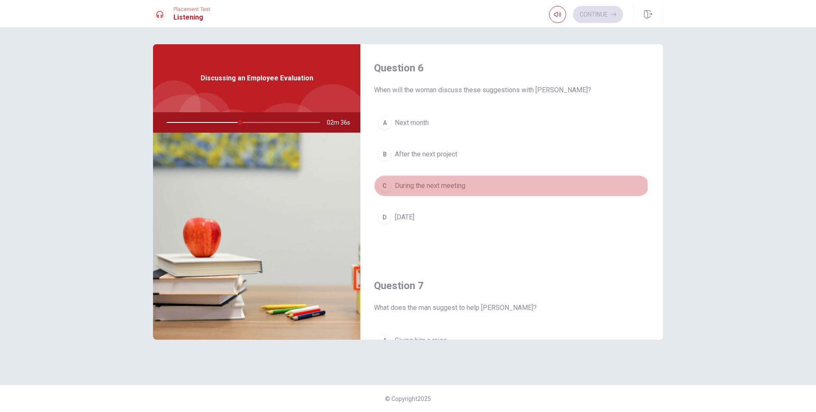
click at [447, 190] on span "During the next meeting" at bounding box center [430, 186] width 71 height 10
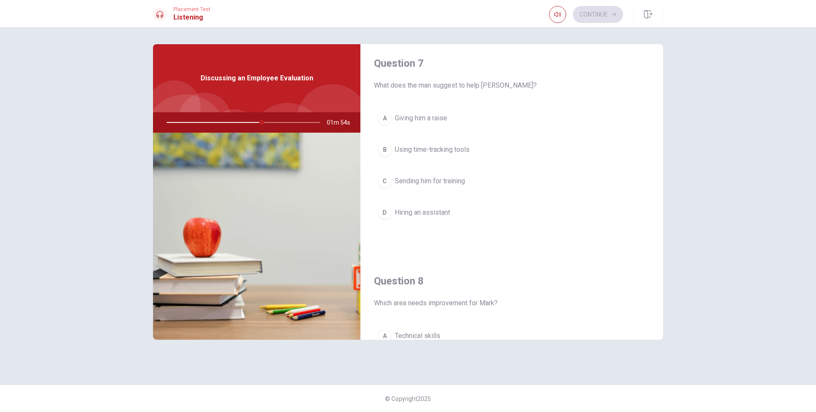
scroll to position [221, 0]
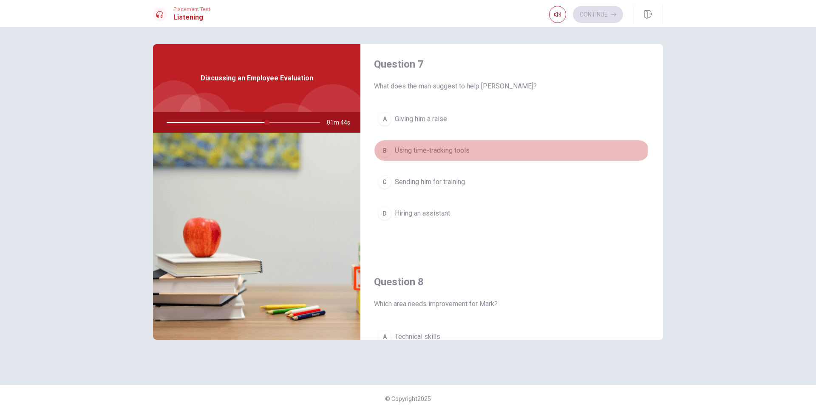
click at [453, 149] on span "Using time-tracking tools" at bounding box center [432, 150] width 75 height 10
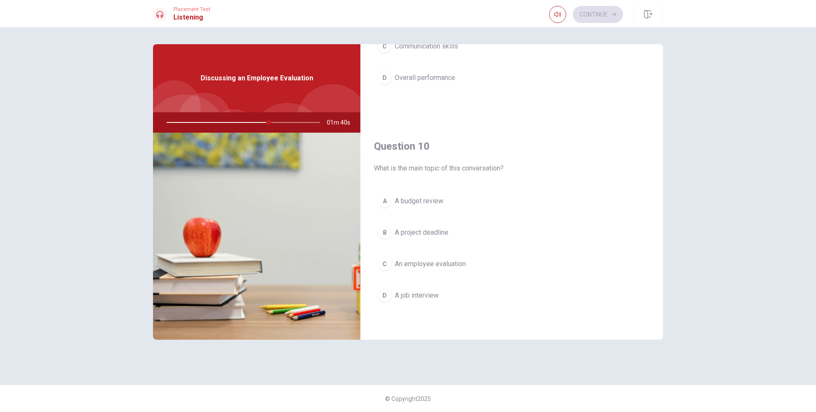
scroll to position [792, 0]
click at [439, 263] on span "An employee evaluation" at bounding box center [430, 263] width 71 height 10
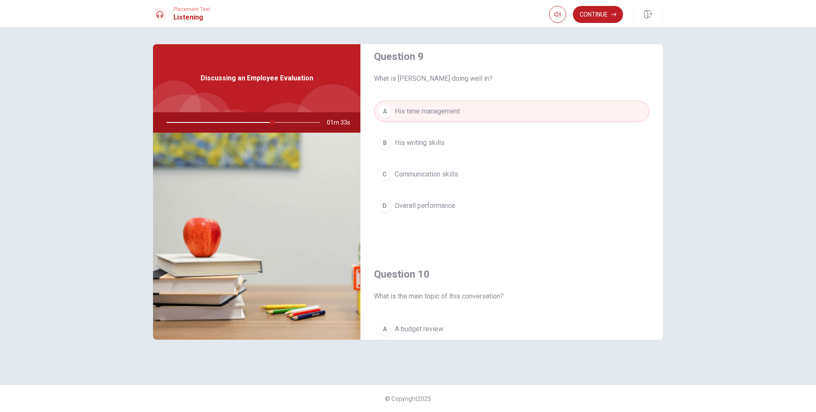
scroll to position [659, 0]
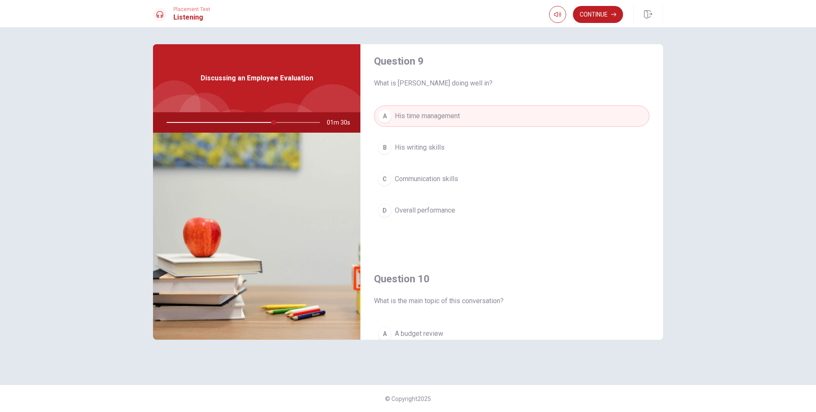
drag, startPoint x: 274, startPoint y: 122, endPoint x: 265, endPoint y: 122, distance: 9.3
click at [265, 122] on div at bounding box center [241, 122] width 170 height 20
drag, startPoint x: 275, startPoint y: 122, endPoint x: 256, endPoint y: 123, distance: 18.7
click at [256, 123] on div at bounding box center [241, 122] width 170 height 20
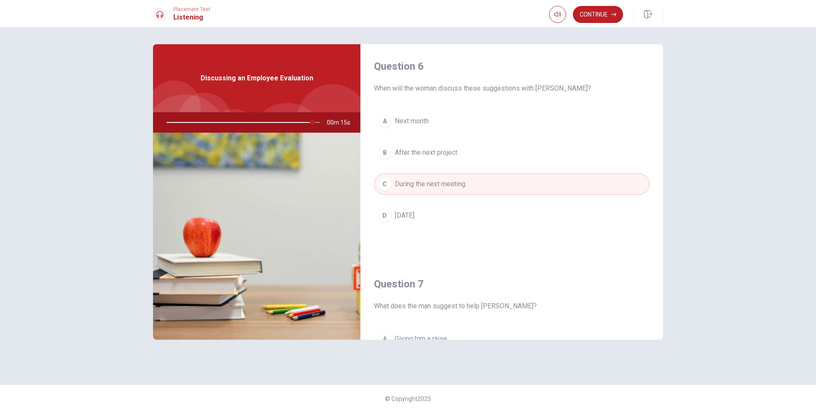
scroll to position [0, 0]
click at [593, 11] on button "Continue" at bounding box center [598, 14] width 50 height 17
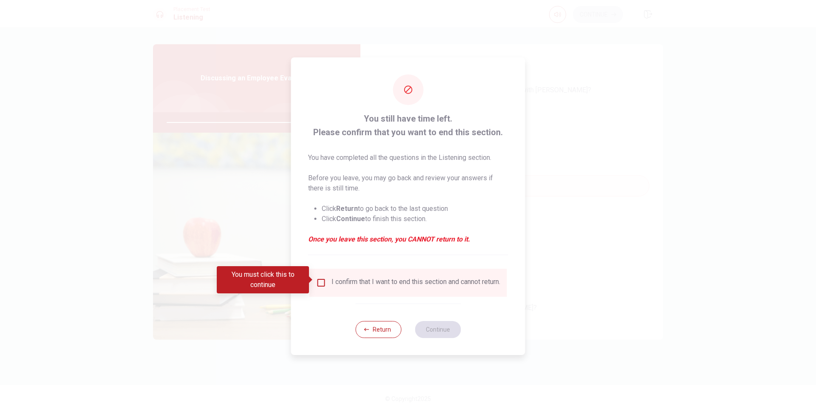
click at [333, 280] on div "I confirm that I want to end this section and cannot return." at bounding box center [415, 282] width 169 height 10
click at [321, 281] on input "You must click this to continue" at bounding box center [321, 282] width 10 height 10
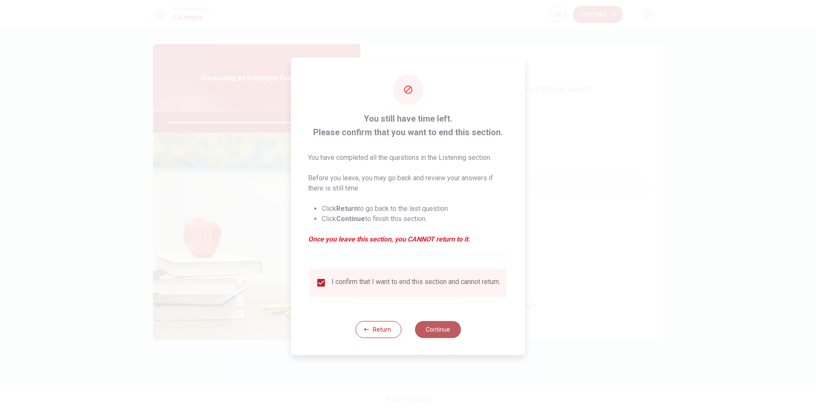
click at [421, 331] on button "Continue" at bounding box center [438, 329] width 46 height 17
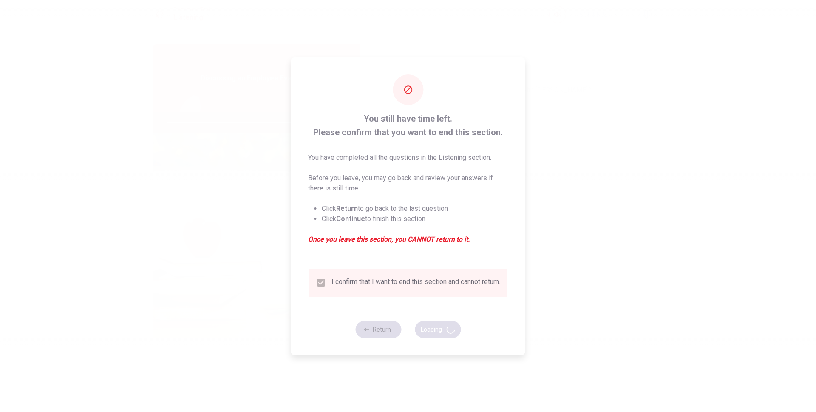
type input "97"
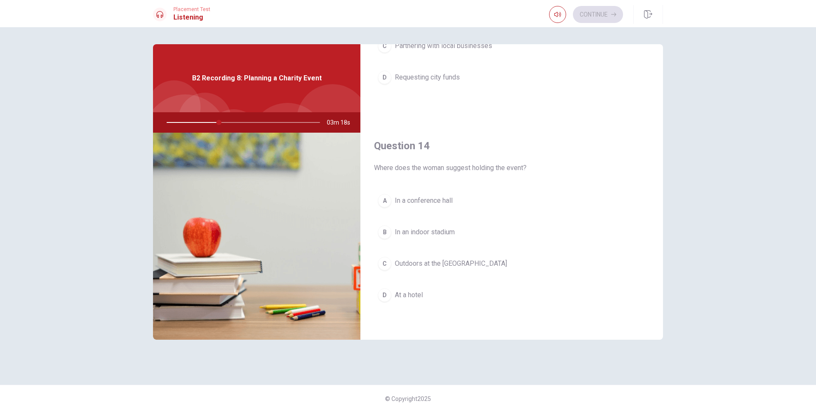
scroll to position [576, 0]
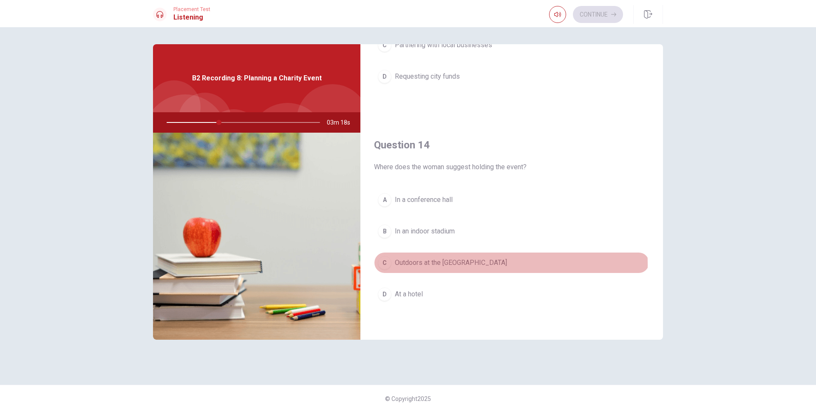
click at [441, 264] on span "Outdoors at the [GEOGRAPHIC_DATA]" at bounding box center [451, 262] width 112 height 10
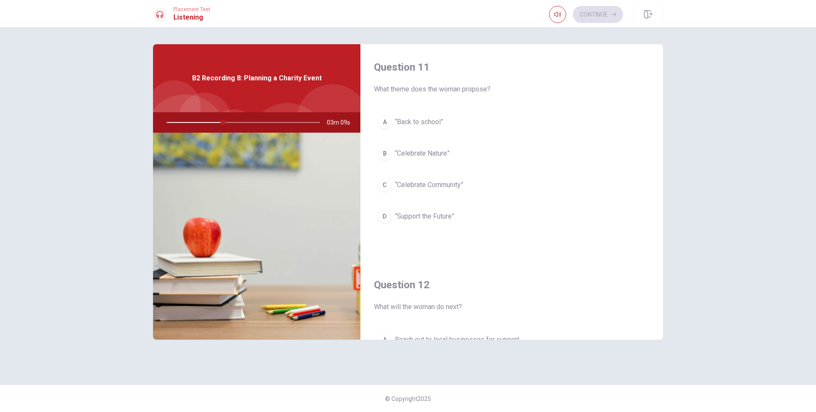
scroll to position [0, 0]
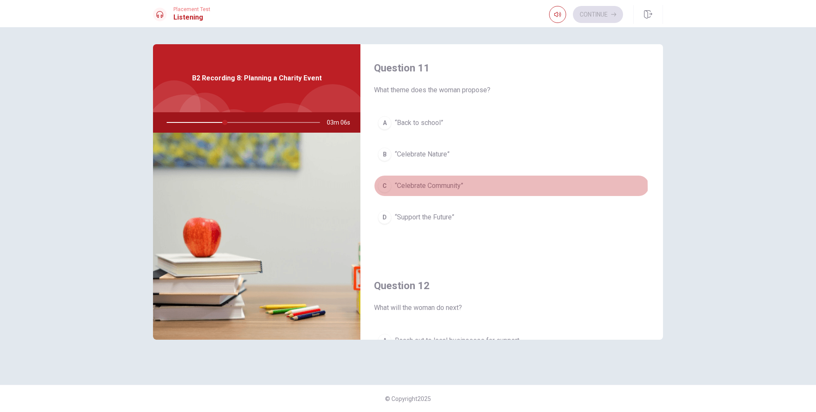
click at [436, 188] on span "“Celebrate Community”" at bounding box center [429, 186] width 68 height 10
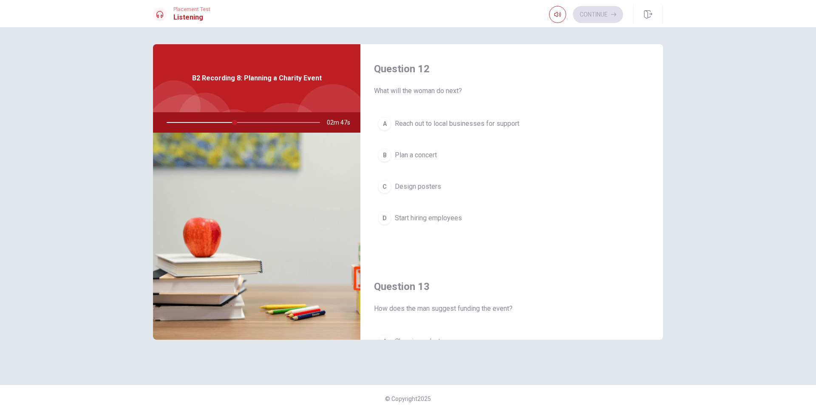
scroll to position [216, 0]
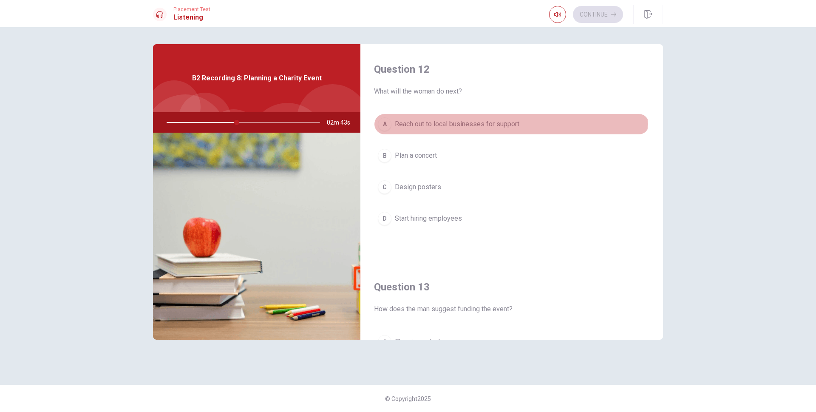
click at [480, 124] on span "Reach out to local businesses for support" at bounding box center [457, 124] width 124 height 10
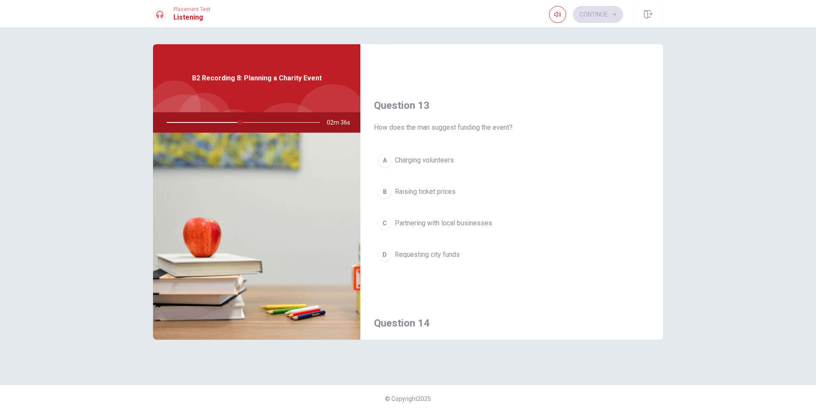
scroll to position [398, 0]
click at [439, 221] on span "Partnering with local businesses" at bounding box center [443, 222] width 97 height 10
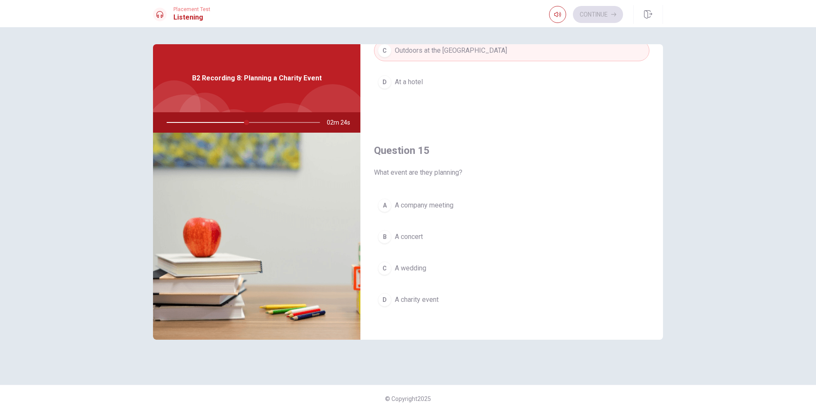
scroll to position [792, 0]
click at [435, 299] on span "A charity event" at bounding box center [417, 295] width 44 height 10
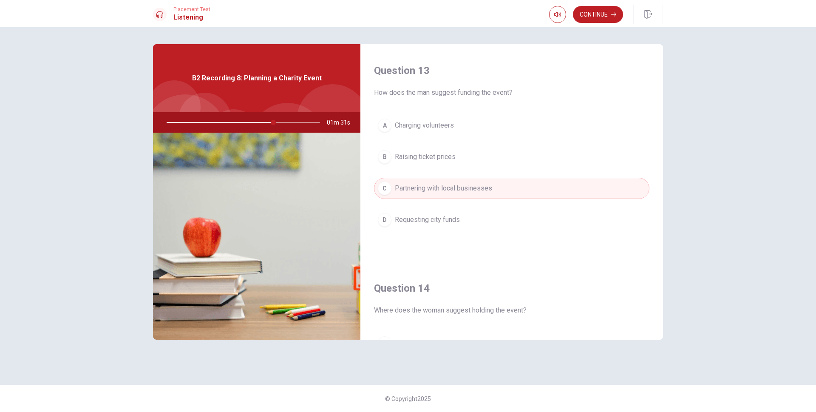
scroll to position [443, 0]
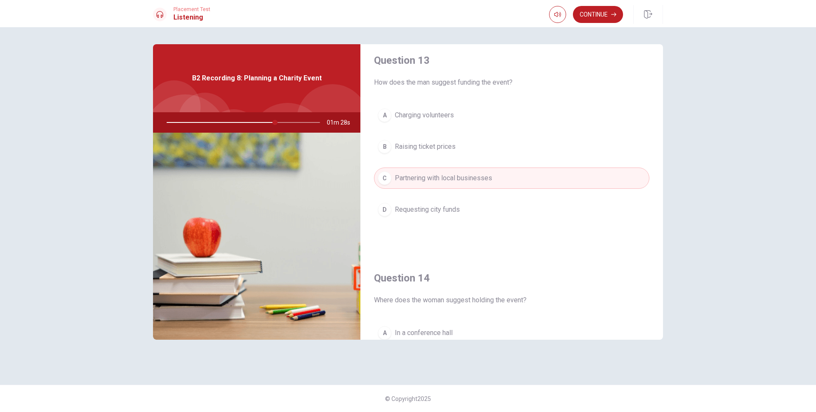
click at [271, 123] on div at bounding box center [241, 122] width 170 height 20
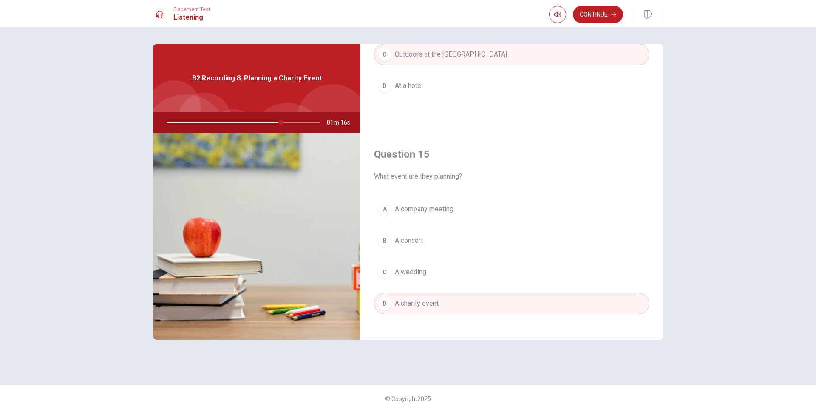
scroll to position [792, 0]
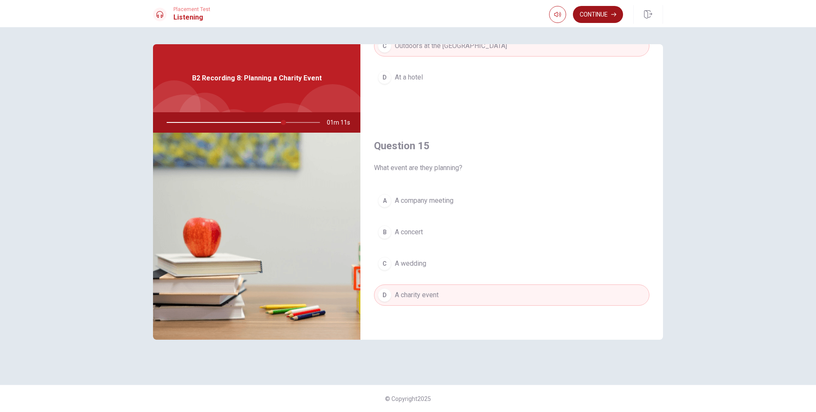
click at [597, 8] on button "Continue" at bounding box center [598, 14] width 50 height 17
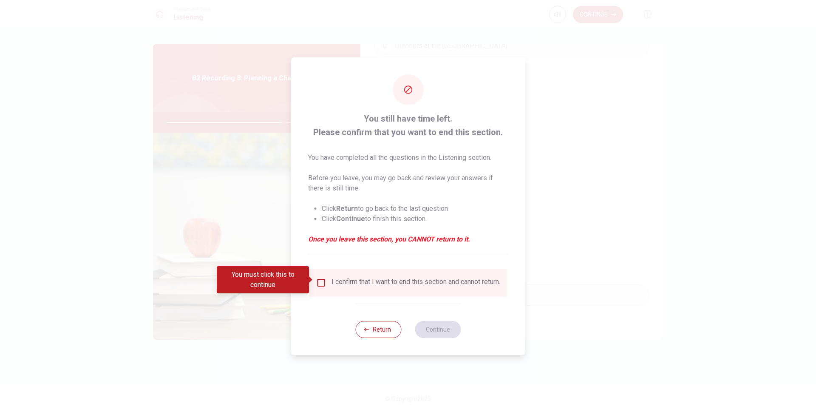
click at [364, 288] on div "I confirm that I want to end this section and cannot return." at bounding box center [415, 282] width 169 height 10
click at [321, 283] on input "You must click this to continue" at bounding box center [321, 282] width 10 height 10
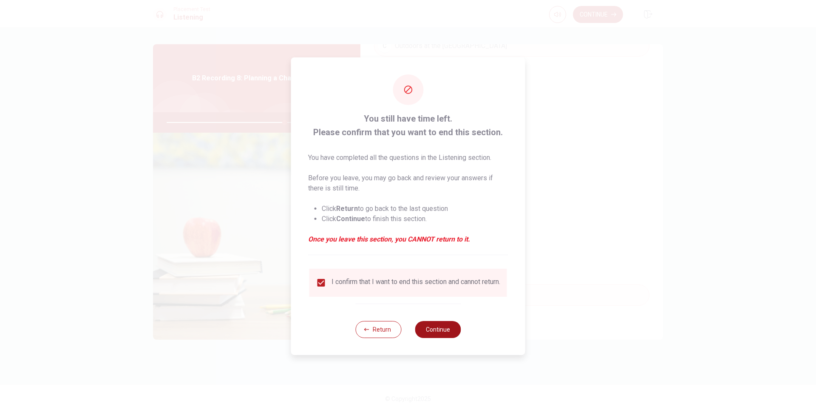
click at [432, 337] on button "Continue" at bounding box center [438, 329] width 46 height 17
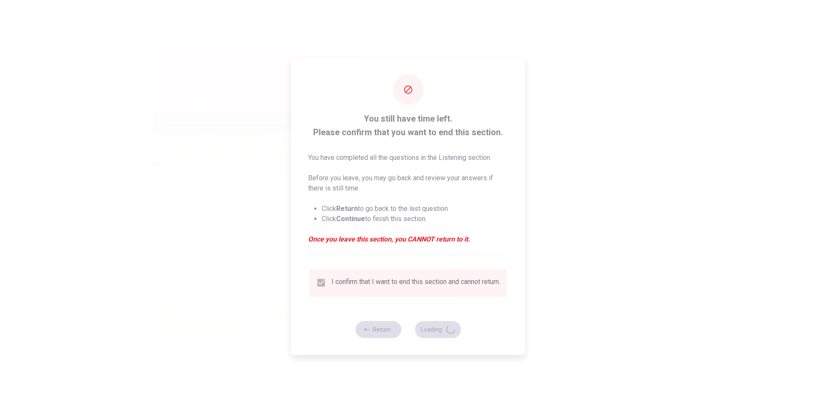
type input "78"
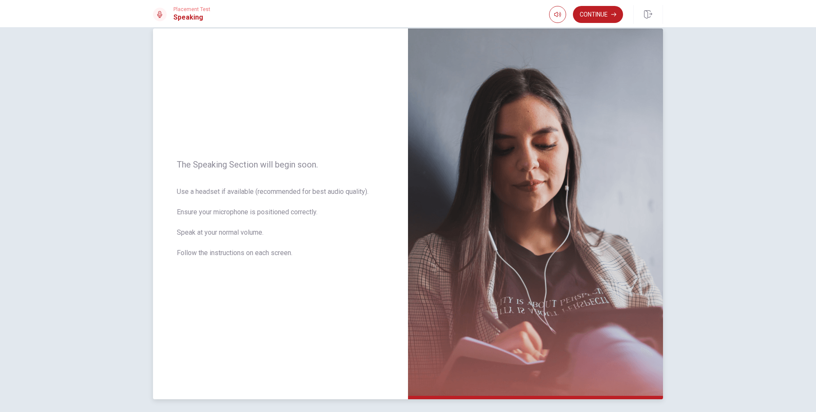
scroll to position [0, 0]
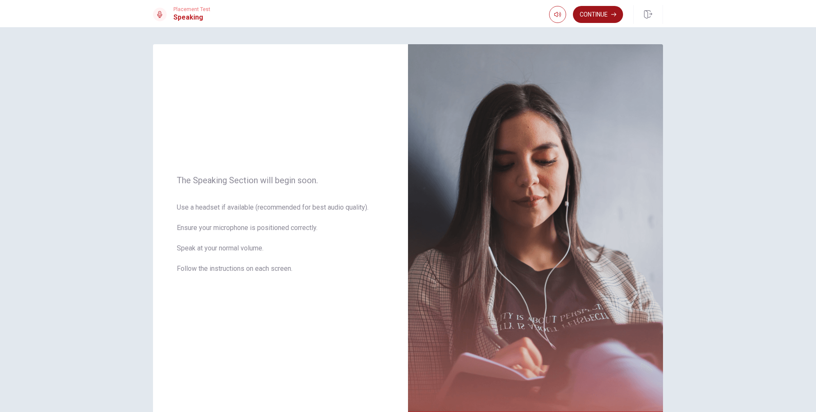
click at [594, 17] on button "Continue" at bounding box center [598, 14] width 50 height 17
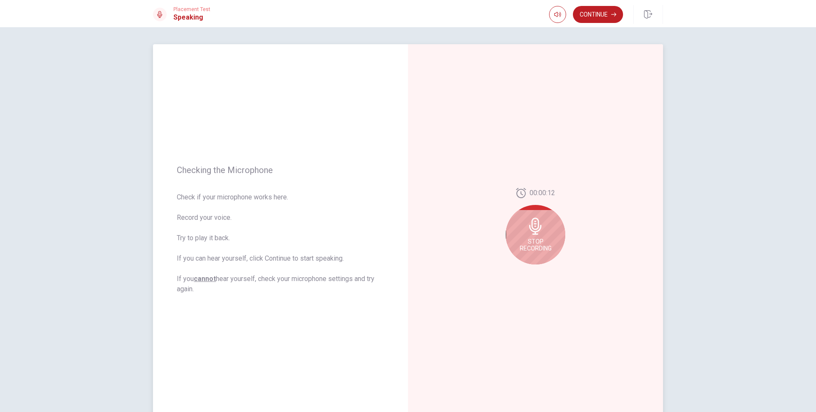
click at [545, 247] on span "Stop Recording" at bounding box center [536, 245] width 32 height 14
click at [542, 220] on div at bounding box center [535, 228] width 59 height 59
click at [542, 269] on icon "Play Audio" at bounding box center [544, 270] width 5 height 5
click at [544, 275] on button "Play Audio" at bounding box center [545, 271] width 12 height 12
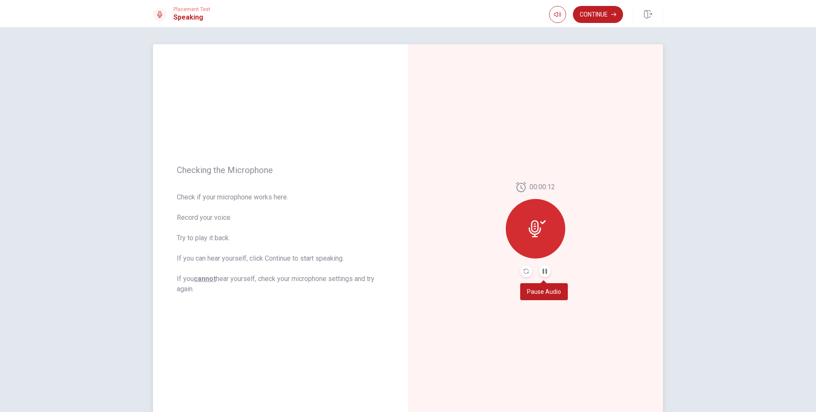
click at [544, 275] on button "Pause Audio" at bounding box center [545, 271] width 12 height 12
click at [540, 246] on div at bounding box center [535, 228] width 59 height 59
click at [535, 245] on div at bounding box center [535, 228] width 59 height 59
click at [523, 265] on div "00:00:12" at bounding box center [535, 229] width 59 height 95
click at [523, 269] on icon "Record Again" at bounding box center [525, 270] width 5 height 5
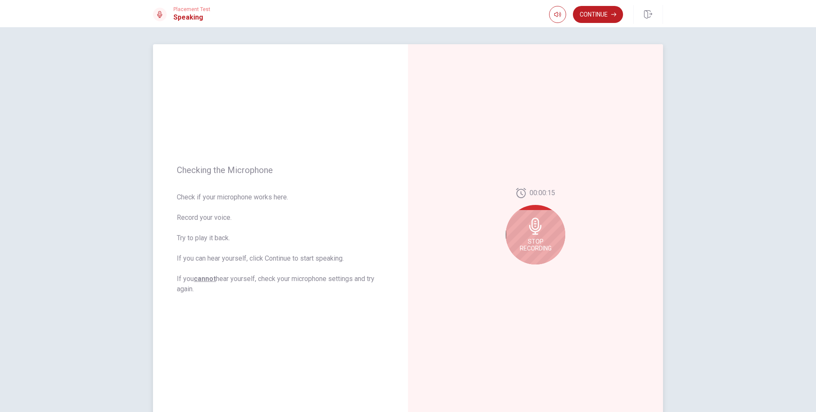
click at [538, 244] on span "Stop Recording" at bounding box center [536, 245] width 32 height 14
click at [542, 268] on icon "Play Audio" at bounding box center [544, 270] width 5 height 5
click at [538, 232] on icon at bounding box center [534, 228] width 12 height 17
click at [539, 271] on button "Play Audio" at bounding box center [545, 271] width 12 height 12
click at [554, 224] on div at bounding box center [535, 228] width 59 height 59
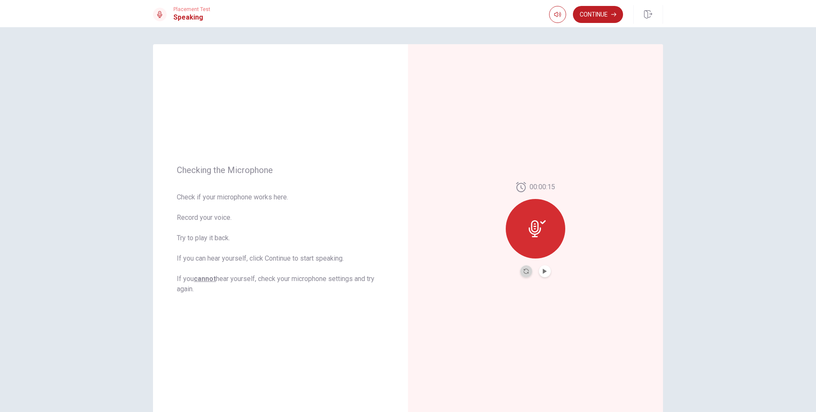
click at [529, 271] on button "Record Again" at bounding box center [526, 271] width 12 height 12
click at [541, 243] on span "Stop Recording" at bounding box center [536, 245] width 32 height 14
click at [529, 232] on icon at bounding box center [534, 228] width 12 height 17
click at [524, 273] on icon "Record Again" at bounding box center [525, 270] width 5 height 5
click at [536, 240] on span "Stop Recording" at bounding box center [536, 245] width 32 height 14
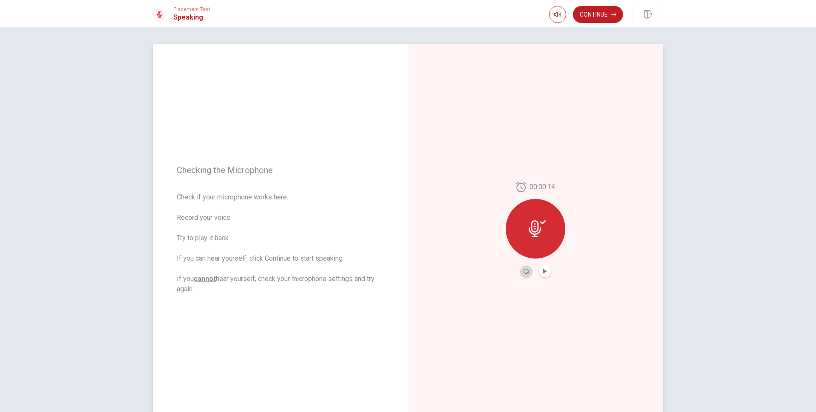
click at [520, 273] on button "Record Again" at bounding box center [526, 271] width 12 height 12
click at [531, 227] on icon at bounding box center [535, 226] width 12 height 17
click at [523, 268] on button "Record Again" at bounding box center [526, 271] width 12 height 12
click at [539, 272] on button "Play Audio" at bounding box center [545, 271] width 12 height 12
click at [604, 17] on button "Continue" at bounding box center [598, 14] width 50 height 17
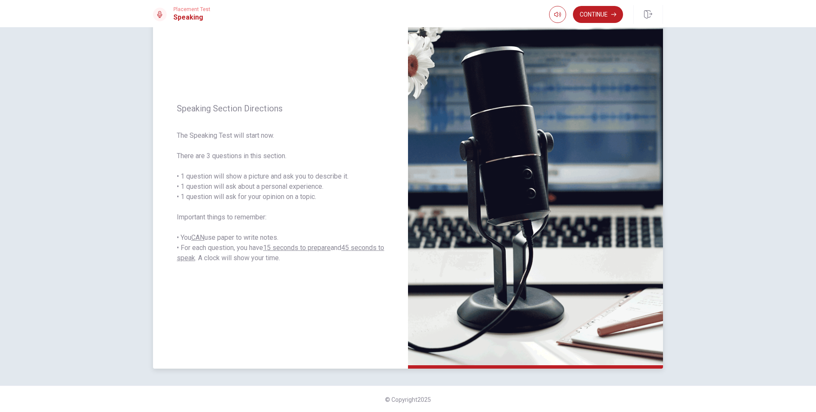
scroll to position [47, 0]
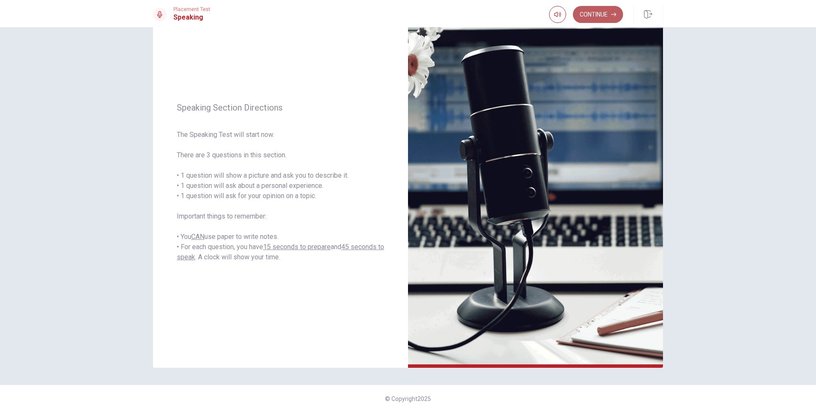
click at [611, 15] on icon "button" at bounding box center [613, 14] width 5 height 5
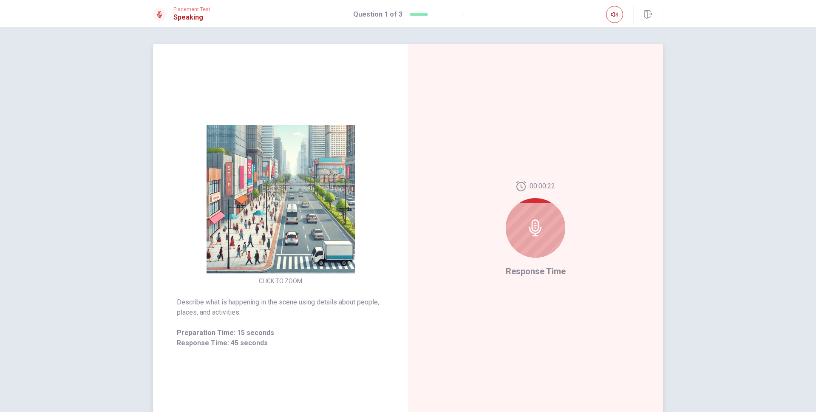
click at [553, 222] on div at bounding box center [535, 227] width 59 height 59
click at [536, 234] on icon at bounding box center [535, 227] width 17 height 17
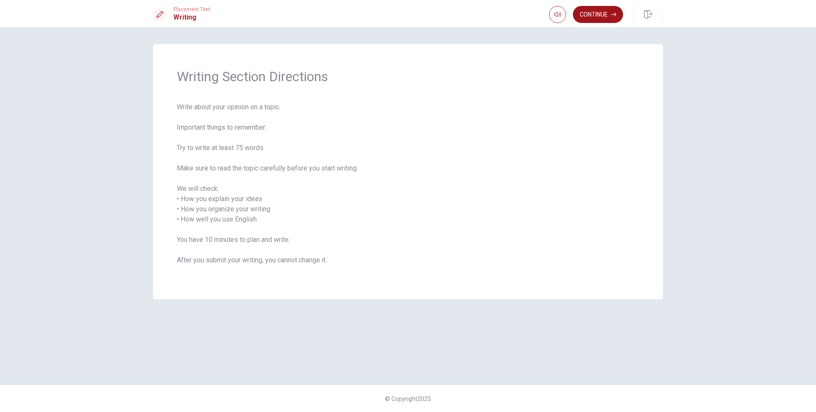
click at [607, 14] on button "Continue" at bounding box center [598, 14] width 50 height 17
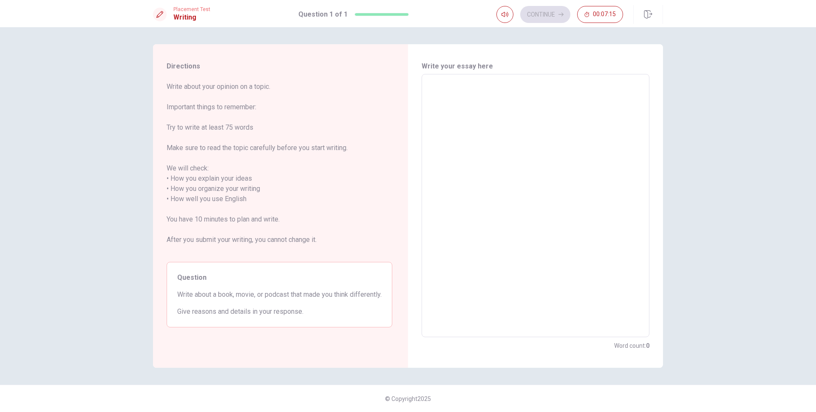
click at [589, 128] on textarea at bounding box center [535, 205] width 216 height 249
type textarea "m"
type textarea "x"
type textarea "my"
type textarea "x"
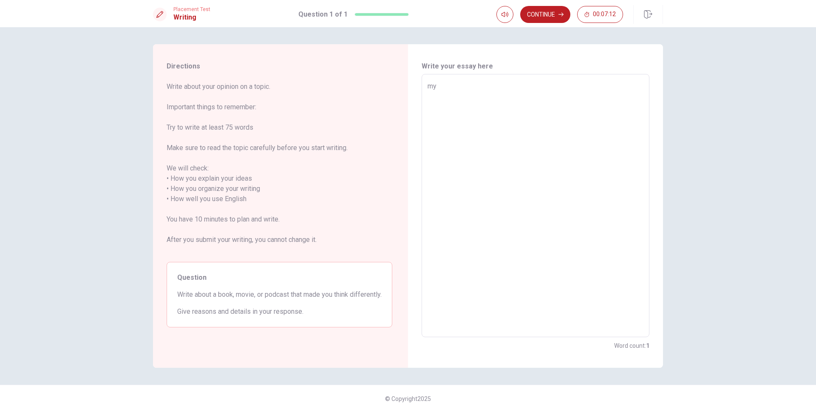
type textarea "my"
type textarea "x"
type textarea "my"
type textarea "x"
type textarea "m"
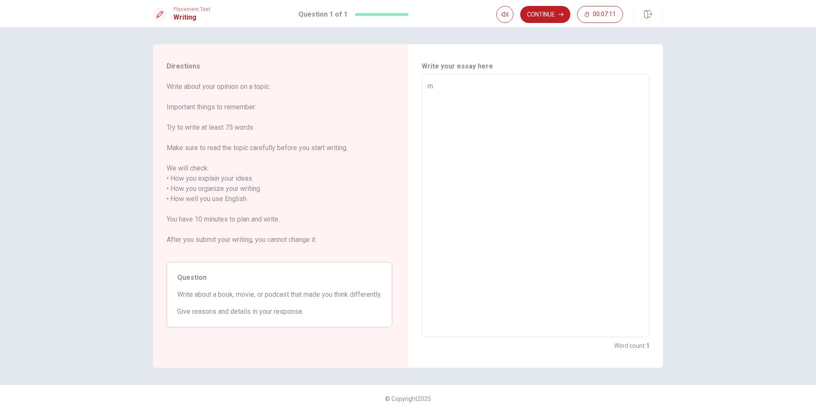
type textarea "x"
type textarea "M"
type textarea "x"
type textarea "My"
type textarea "x"
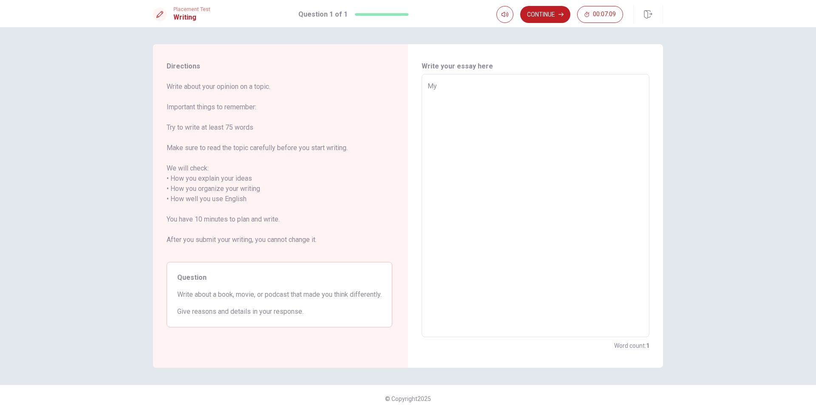
type textarea "My"
type textarea "x"
type textarea "My f"
type textarea "x"
type textarea "My fa"
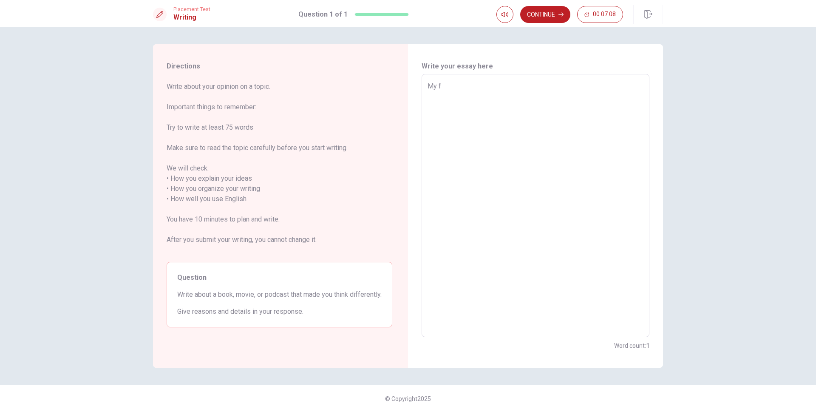
type textarea "x"
type textarea "My fav"
type textarea "x"
type textarea "My favo"
type textarea "x"
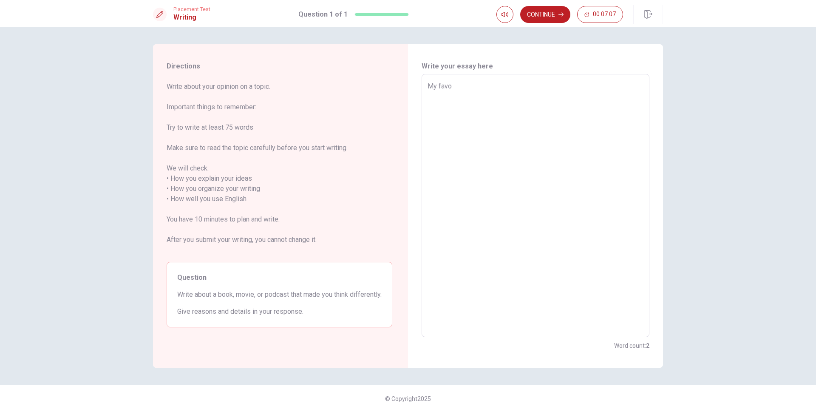
type textarea "My favor"
type textarea "x"
type textarea "My favori"
type textarea "x"
type textarea "My favorit"
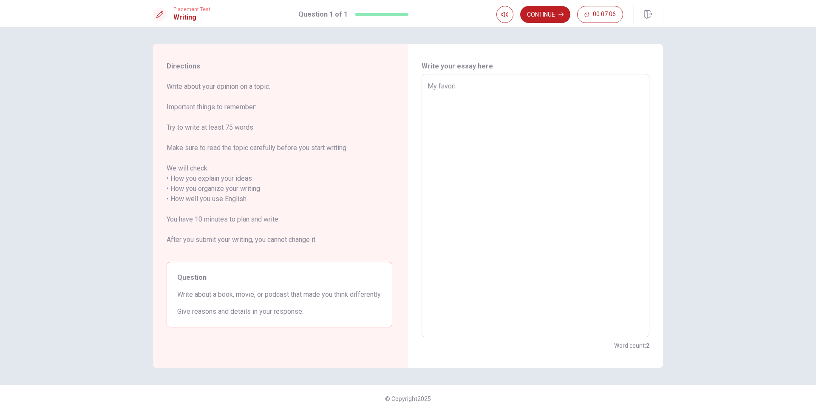
type textarea "x"
type textarea "My favorite"
type textarea "x"
type textarea "My favorite"
type textarea "x"
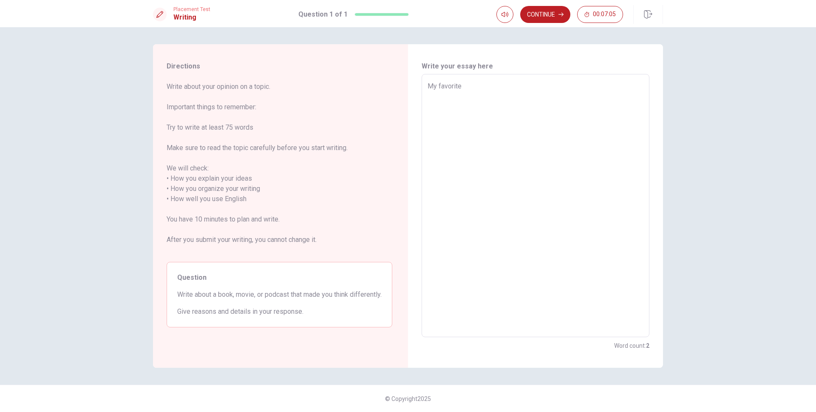
type textarea "My favorite m"
type textarea "x"
type textarea "My favorite mo"
type textarea "x"
type textarea "My favorite mov"
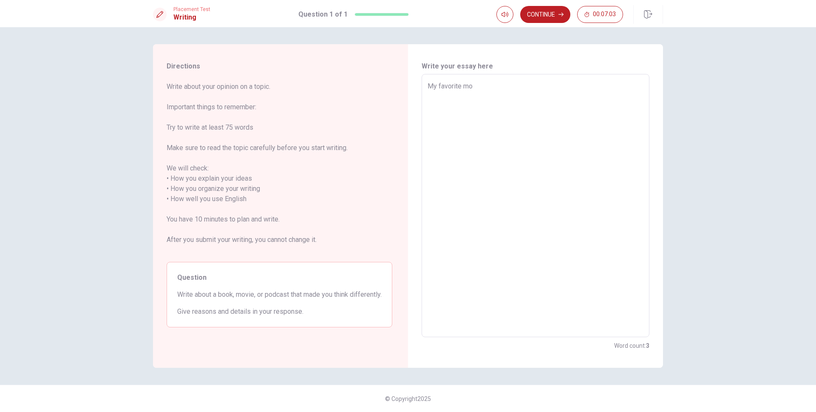
type textarea "x"
type textarea "My favorite movi"
type textarea "x"
type textarea "My favorite movie"
type textarea "x"
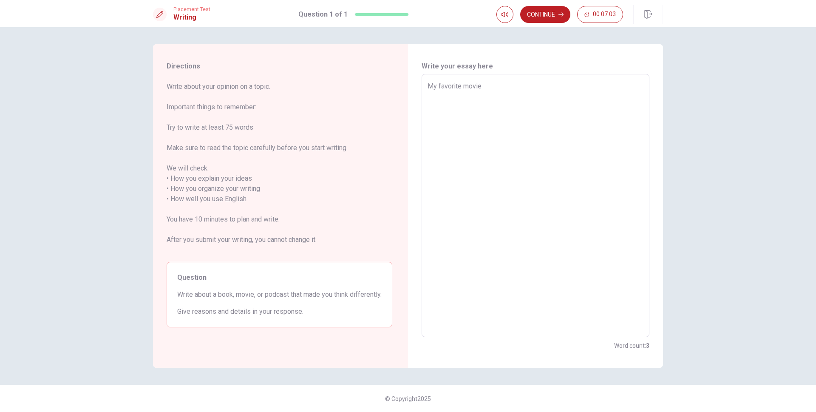
type textarea "My favorite movie"
type textarea "x"
type textarea "My favorite movie i"
type textarea "x"
type textarea "My favorite movie is"
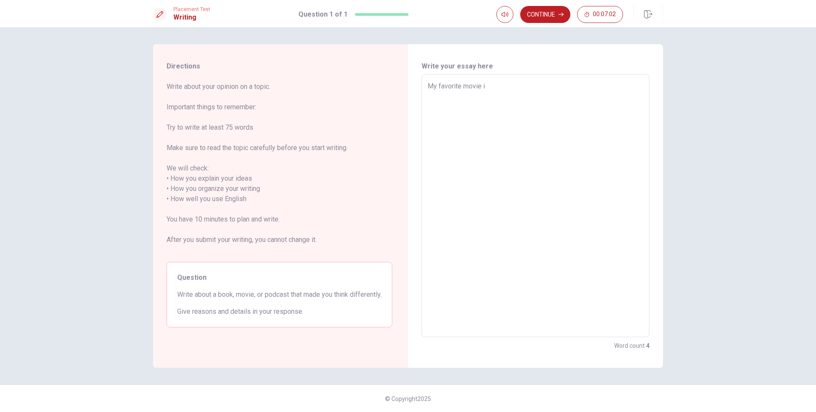
type textarea "x"
type textarea "My favorite movie is"
type textarea "x"
type textarea "My favorite movie is U"
type textarea "x"
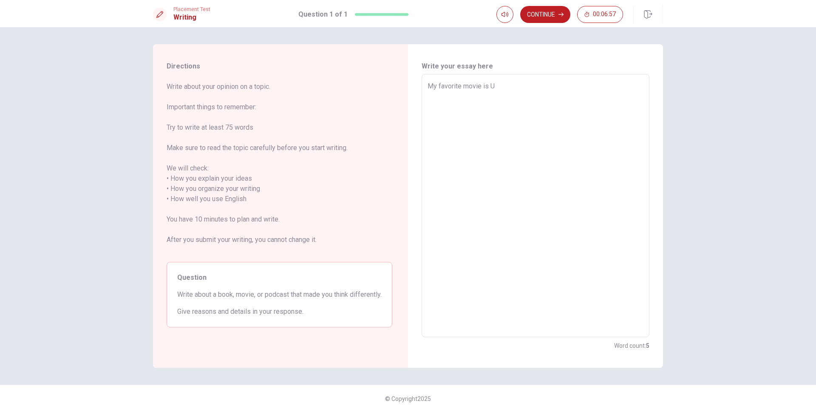
type textarea "My favorite movie is UN"
type textarea "x"
type textarea "My favorite movie is UN="
type textarea "x"
type textarea "My favorite movie is UN"
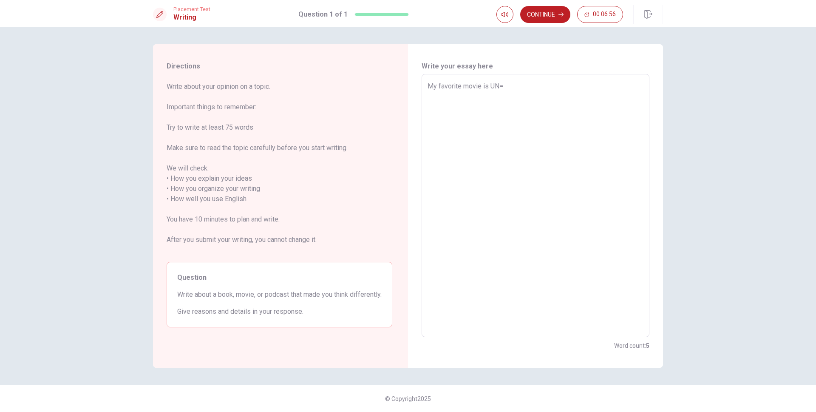
type textarea "x"
type textarea "My favorite movie is U"
type textarea "x"
type textarea "My favorite movie is Un"
type textarea "x"
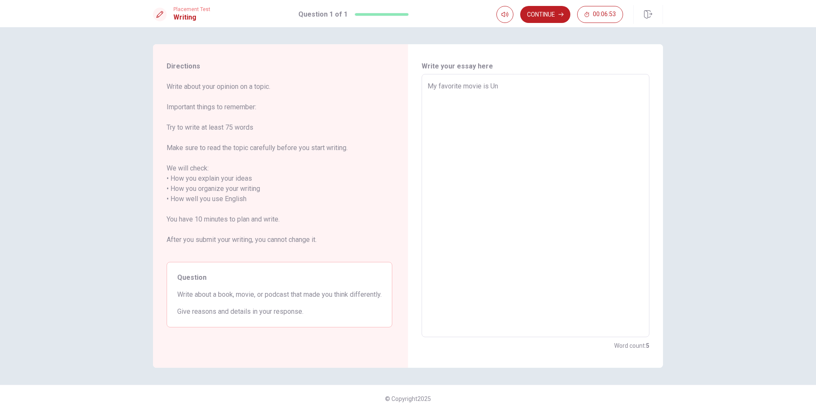
type textarea "My favorite movie is Unt"
type textarea "x"
type textarea "My favorite movie is Unto"
type textarea "x"
type textarea "My favorite movie is Untou"
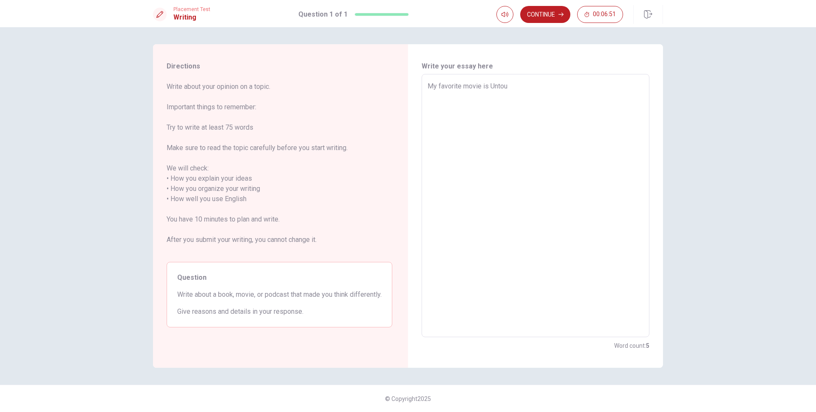
type textarea "x"
type textarea "My favorite movie is Untouc"
type textarea "x"
type textarea "My favorite movie is Untouch"
type textarea "x"
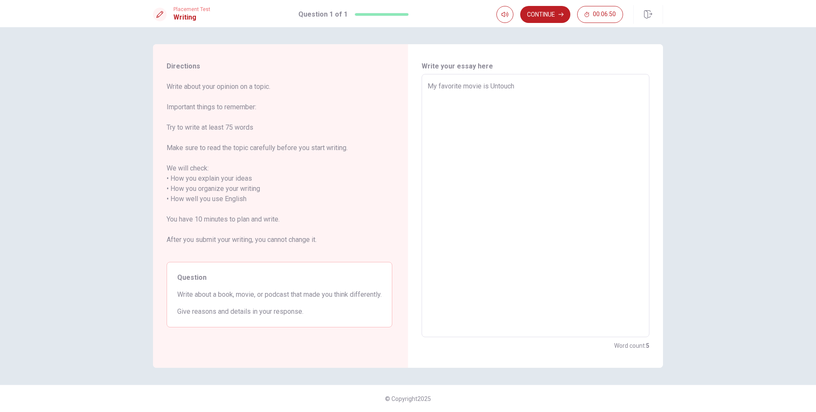
type textarea "My favorite movie is Untoucha"
type textarea "x"
type textarea "My favorite movie is Untouchab"
type textarea "x"
type textarea "My favorite movie is Untouchabl"
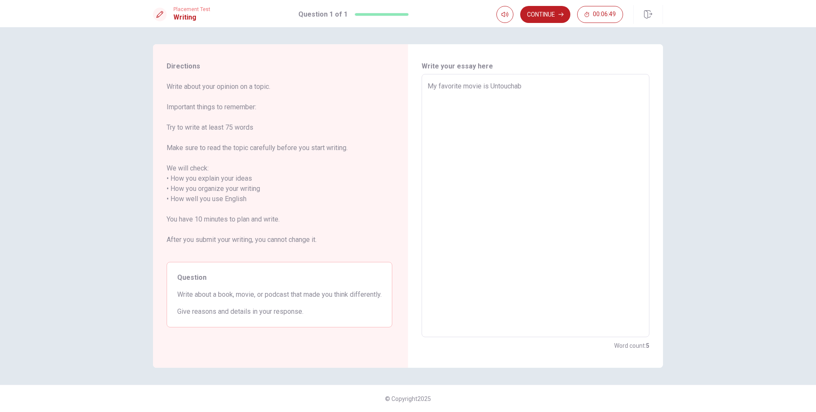
type textarea "x"
type textarea "My favorite movie is Untouchable"
type textarea "x"
type textarea "My favorite movie is Untouchable,"
type textarea "x"
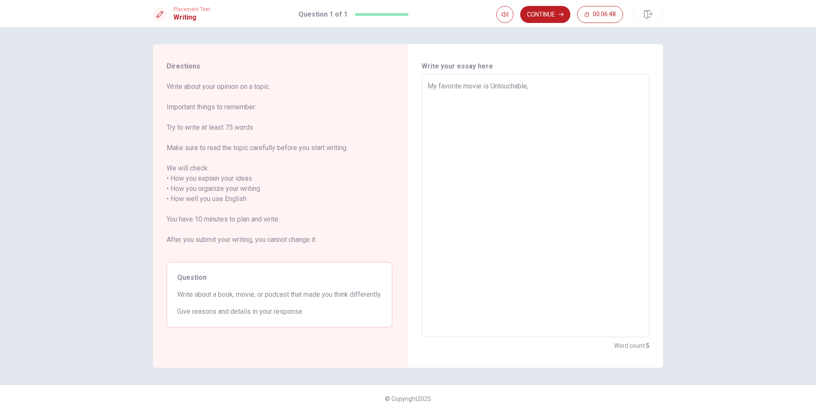
type textarea "My favorite movie is Untouchable"
type textarea "x"
type textarea "My favorite movie is Untouchable."
type textarea "x"
type textarea "My favorite movie is Untouchable."
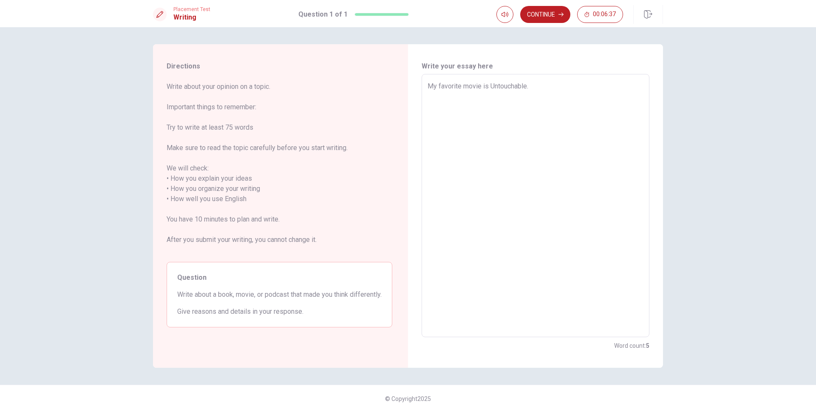
type textarea "x"
type textarea "My favorite movie is Untouchable. B"
type textarea "x"
type textarea "My favorite movie is Untouchable. Be"
type textarea "x"
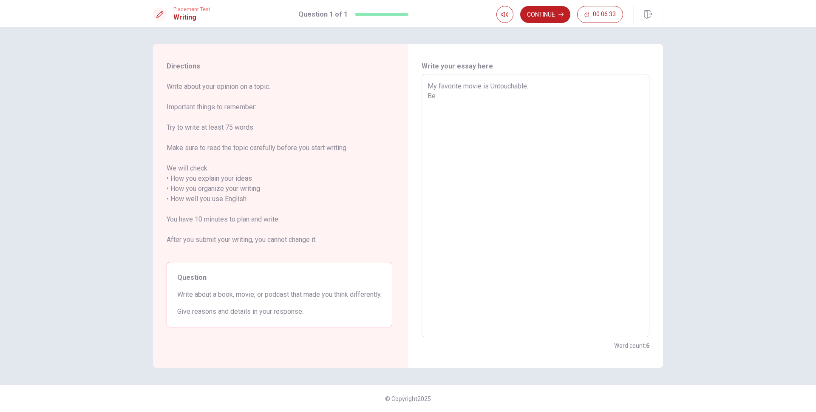
type textarea "My favorite movie is Untouchable. Bec"
type textarea "x"
type textarea "My favorite movie is Untouchable. [GEOGRAPHIC_DATA]"
type textarea "x"
type textarea "My favorite movie is Untouchable. [GEOGRAPHIC_DATA]"
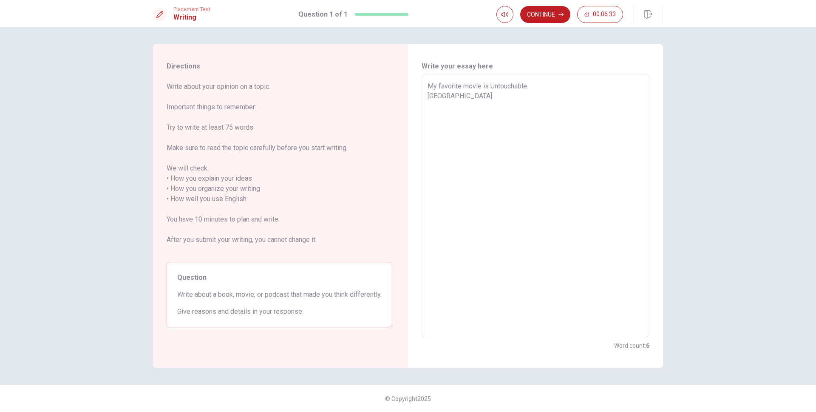
type textarea "x"
type textarea "My favorite movie is Untouchable. Becaus"
type textarea "x"
type textarea "My favorite movie is Untouchable. Because"
type textarea "x"
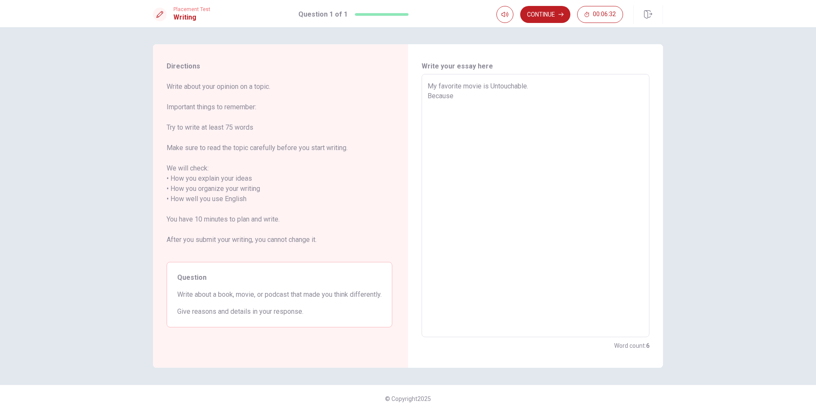
type textarea "My favorite movie is Untouchable. Because"
type textarea "x"
type textarea "My favorite movie is Untouchable. Because i"
type textarea "x"
type textarea "My favorite movie is Untouchable. Because i"
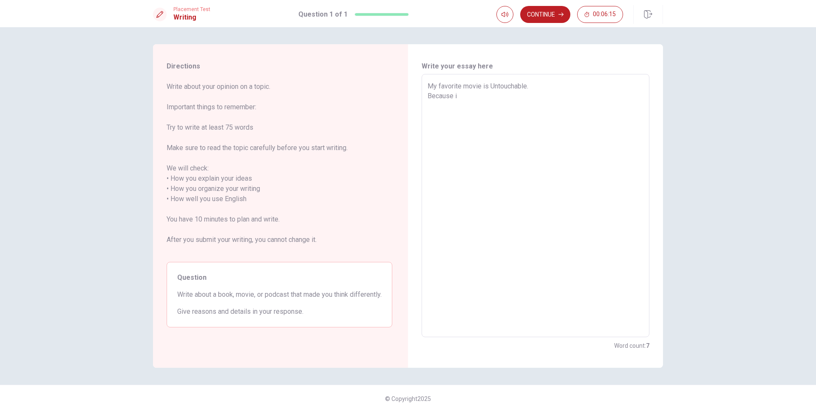
type textarea "x"
type textarea "My favorite movie is Untouchable. Because i"
type textarea "x"
type textarea "My favorite movie is Untouchable. Because"
type textarea "x"
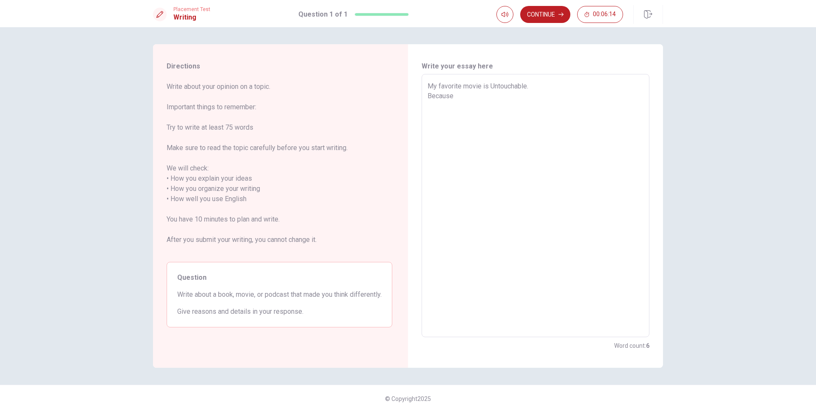
type textarea "My favorite movie is Untouchable. Because"
type textarea "x"
type textarea "My favorite movie is Untouchable. Because"
type textarea "x"
type textarea "My favorite movie is Untouchable. Because I"
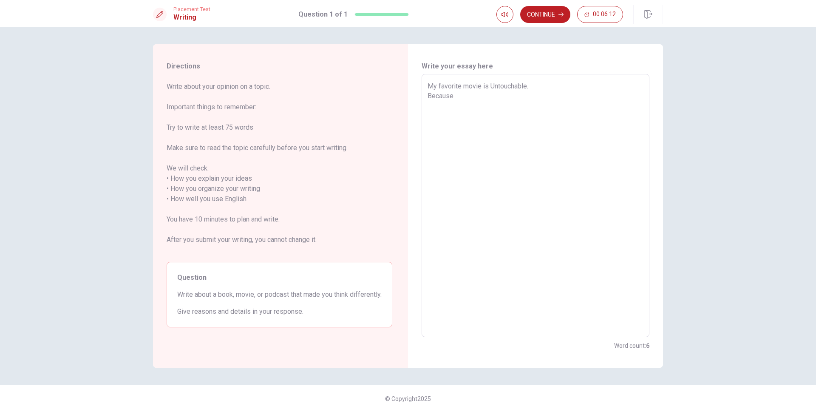
type textarea "x"
type textarea "My favorite movie is Untouchable. Because I"
type textarea "x"
type textarea "My favorite movie is Untouchable. Because I l"
type textarea "x"
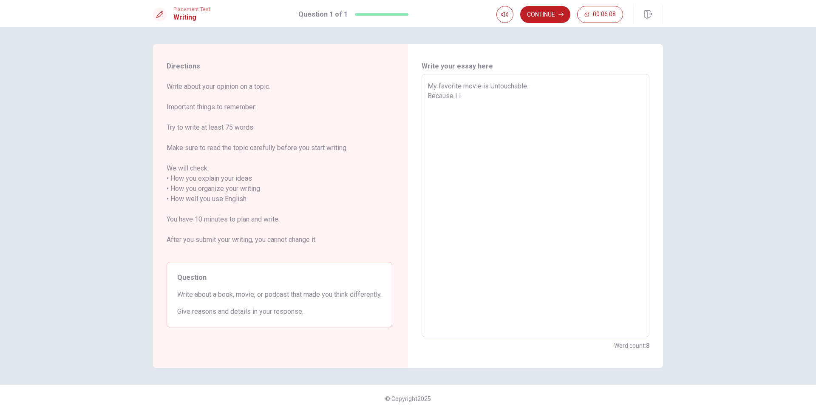
type textarea "My favorite movie is Untouchable. Because I li"
type textarea "x"
type textarea "My favorite movie is Untouchable. Because I lik"
type textarea "x"
type textarea "My favorite movie is Untouchable. Because I like"
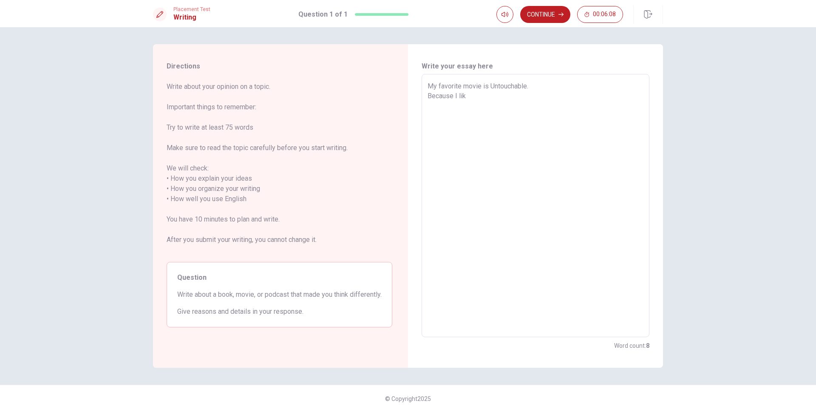
type textarea "x"
type textarea "My favorite movie is Untouchable. Because I like"
type textarea "x"
type textarea "My favorite movie is Untouchable. Because I like p"
type textarea "x"
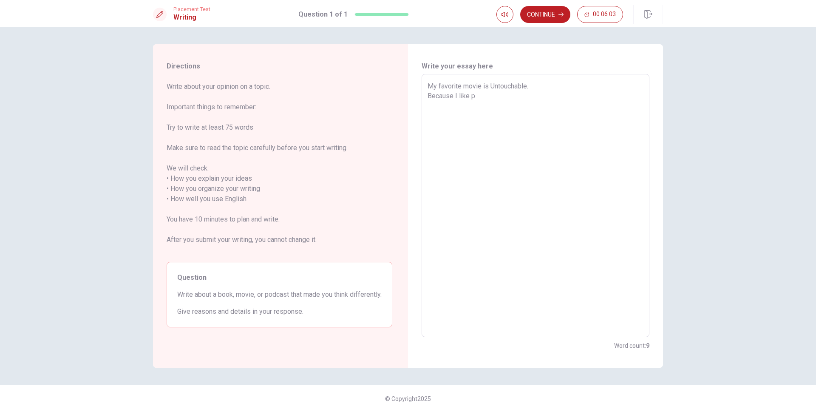
type textarea "My favorite movie is Untouchable. Because I like pe"
type textarea "x"
type textarea "My favorite movie is Untouchable. Because I like peo"
type textarea "x"
type textarea "My favorite movie is Untouchable. Because I like peop"
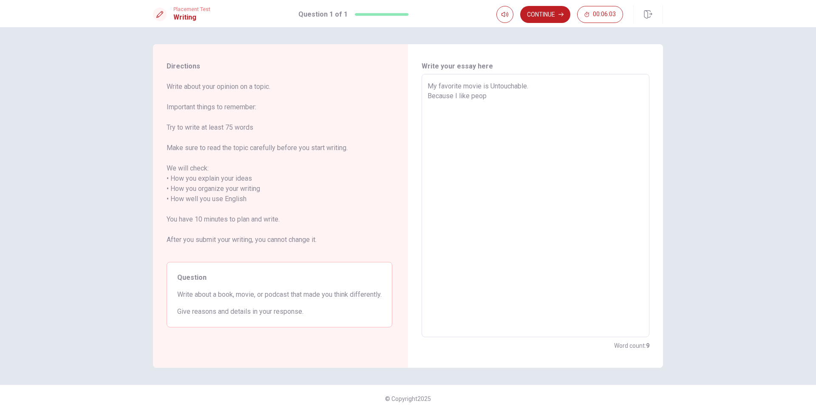
type textarea "x"
type textarea "My favorite movie is Untouchable. Because I like peopl"
type textarea "x"
type textarea "My favorite movie is Untouchable. Because I like people"
type textarea "x"
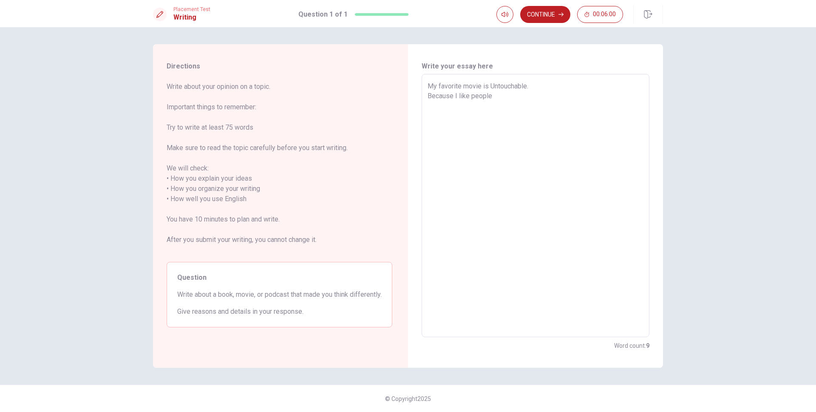
type textarea "My favorite movie is Untouchable. Because I like people."
type textarea "x"
type textarea "My favorite movie is Untouchable. Because I like people."
type textarea "x"
type textarea "My favorite movie is Untouchable. Because I like people. a"
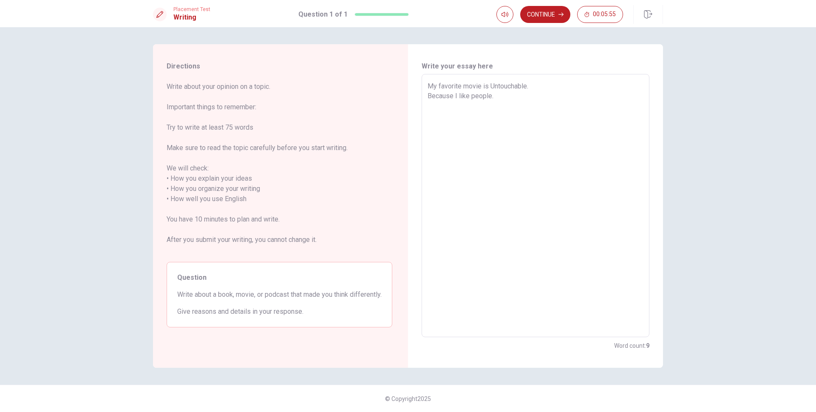
type textarea "x"
type textarea "My favorite movie is Untouchable. Because I like people. an"
type textarea "x"
type textarea "My favorite movie is Untouchable. Because I like people. and"
type textarea "x"
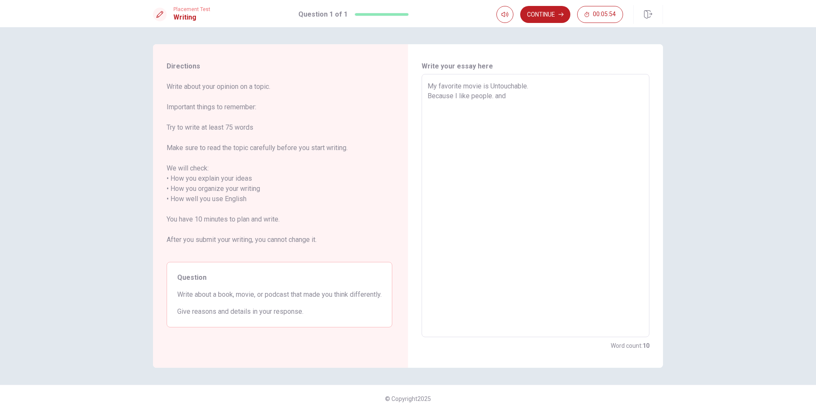
type textarea "My favorite movie is Untouchable. Because I like people. and"
type textarea "x"
type textarea "My favorite movie is Untouchable. Because I like people. and"
type textarea "x"
type textarea "My favorite movie is Untouchable. Because I like people. an"
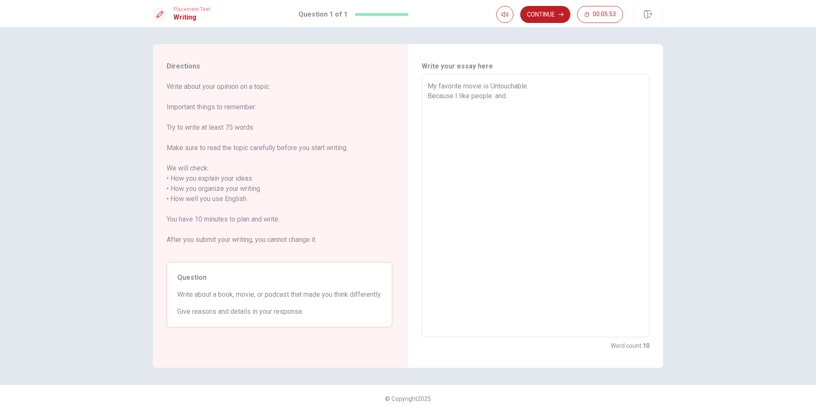
type textarea "x"
type textarea "My favorite movie is Untouchable. Because I like people. a"
type textarea "x"
type textarea "My favorite movie is Untouchable. Because I like people."
type textarea "x"
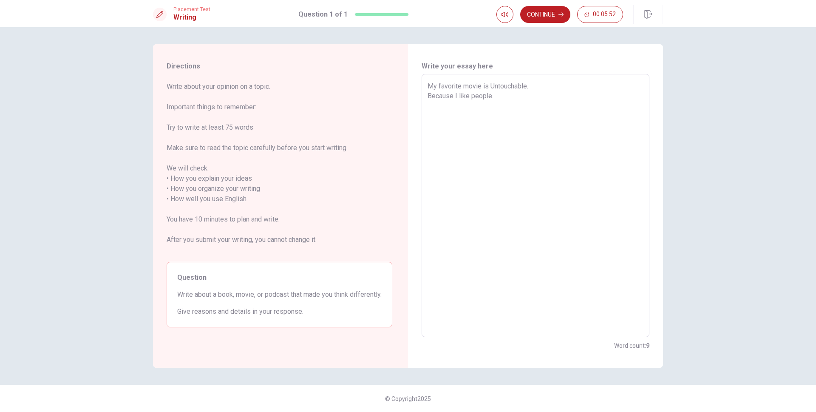
type textarea "My favorite movie is Untouchable. Because I like people. A"
type textarea "x"
type textarea "My favorite movie is Untouchable. Because I like people. A"
type textarea "x"
type textarea "My favorite movie is Untouchable. Because I like people. A n"
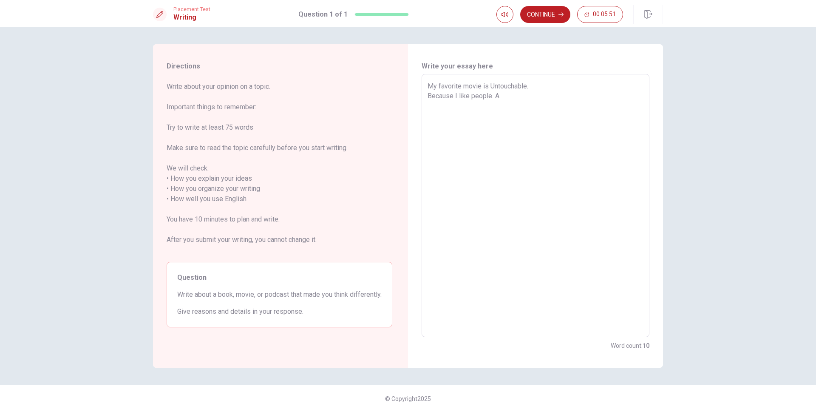
type textarea "x"
type textarea "My favorite movie is Untouchable. Because I like people. A nd"
type textarea "x"
type textarea "My favorite movie is Untouchable. Because I like people. A n"
type textarea "x"
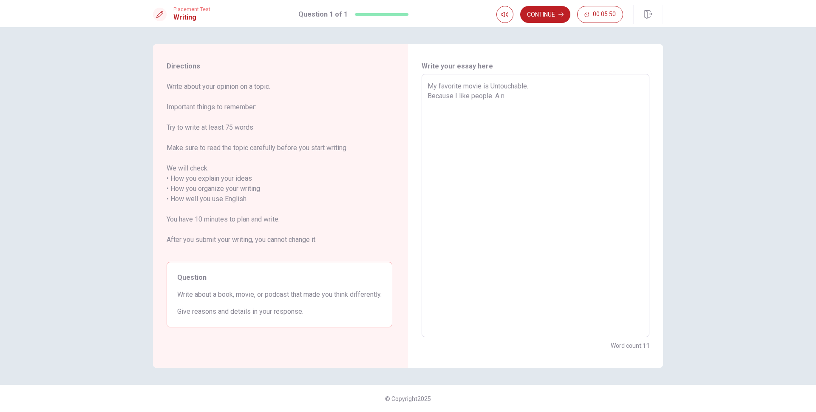
type textarea "My favorite movie is Untouchable. Because I like people. A"
type textarea "x"
type textarea "My favorite movie is Untouchable. Because I like people. A"
type textarea "x"
type textarea "My favorite movie is Untouchable. Because I like people. An"
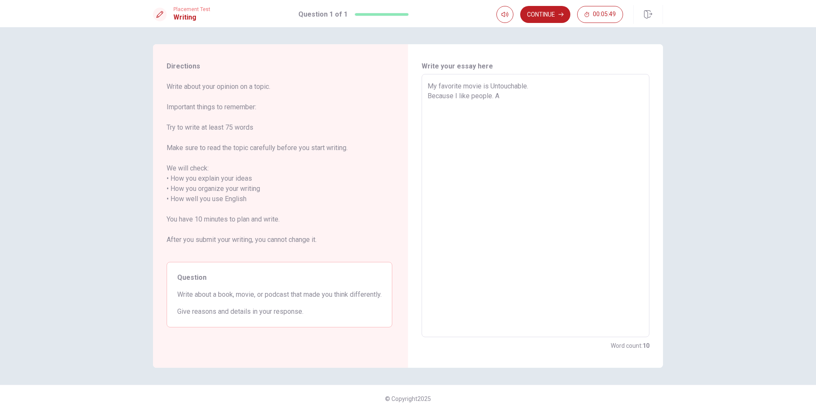
type textarea "x"
type textarea "My favorite movie is Untouchable. Because I like people. And"
type textarea "x"
type textarea "My favorite movie is Untouchable. Because I like people. And"
type textarea "x"
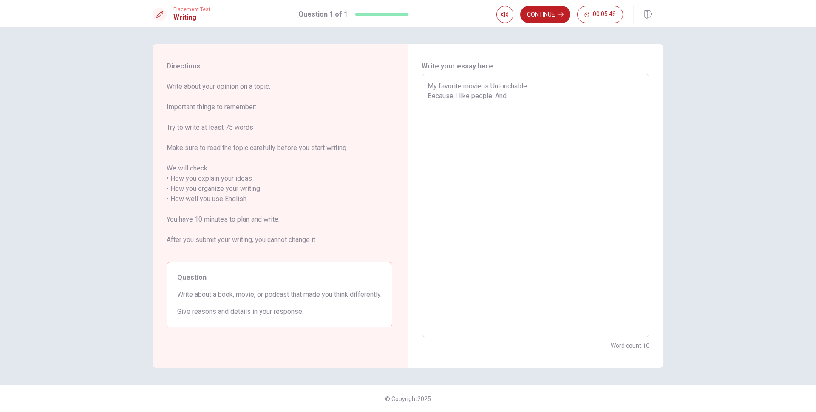
type textarea "My favorite movie is Untouchable. Because I like people. And I"
type textarea "x"
type textarea "My favorite movie is Untouchable. Because I like people. And I"
type textarea "x"
type textarea "My favorite movie is Untouchable. Because I like people. And I t"
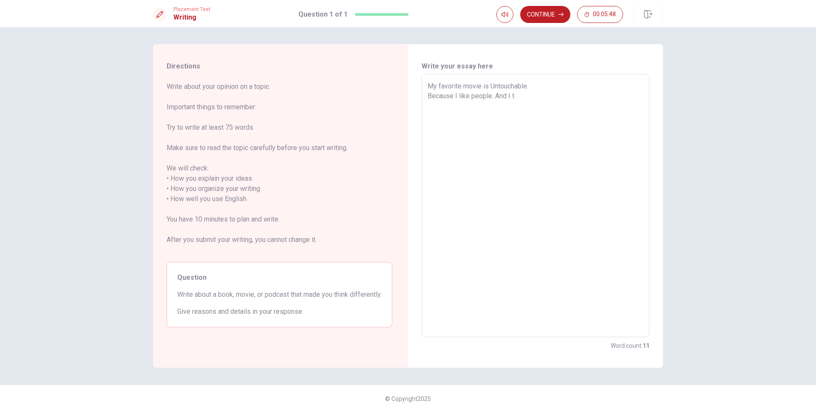
type textarea "x"
type textarea "My favorite movie is Untouchable. Because I like people. And I th"
type textarea "x"
type textarea "My favorite movie is Untouchable. Because I like people. And I thi"
type textarea "x"
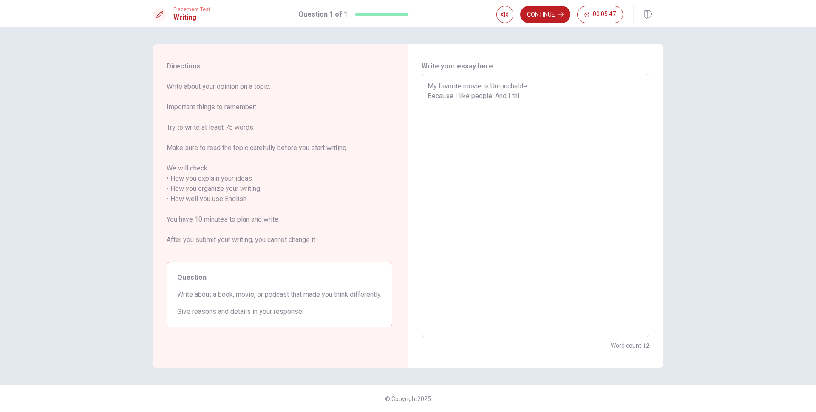
type textarea "My favorite movie is Untouchable. Because I like people. And I thin"
type textarea "x"
drag, startPoint x: 455, startPoint y: 96, endPoint x: 427, endPoint y: 97, distance: 28.5
click at [427, 97] on div "My favorite movie is Untouchable. Because I like people. And I think this movie…" at bounding box center [535, 205] width 228 height 263
click at [490, 107] on textarea "My favorite movie is Untouchable. Because I like people. And I think this movie…" at bounding box center [535, 205] width 216 height 249
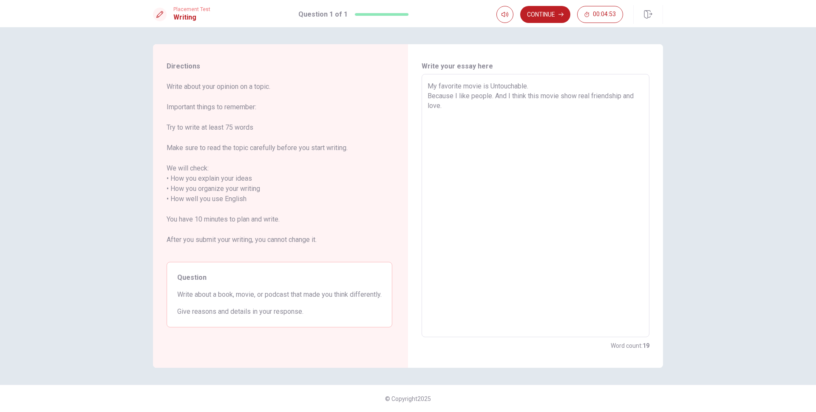
click at [578, 99] on textarea "My favorite movie is Untouchable. Because I like people. And I think this movie…" at bounding box center [535, 205] width 216 height 249
click at [558, 116] on textarea "My favorite movie is Untouchable. Because I like people. And I think this movie…" at bounding box center [535, 205] width 216 height 249
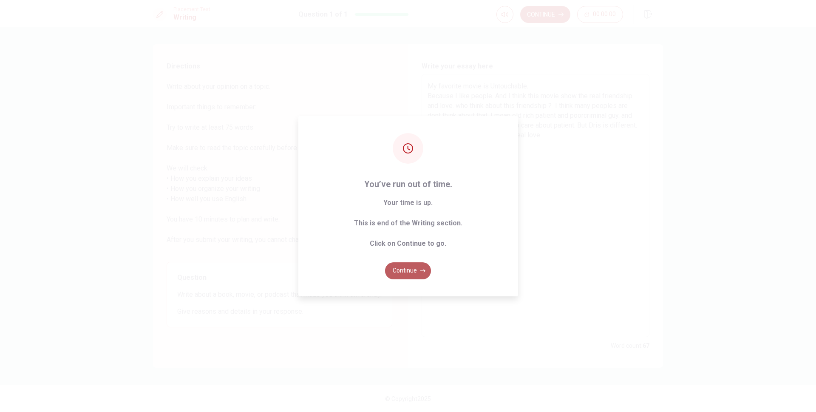
click at [415, 272] on button "Continue" at bounding box center [408, 270] width 46 height 17
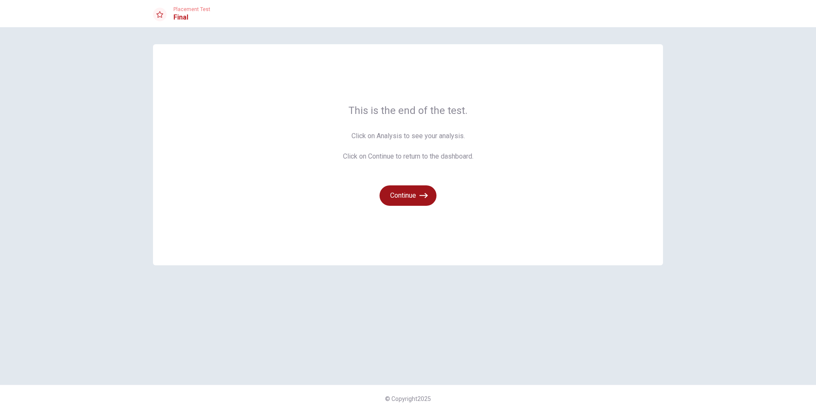
click at [421, 195] on icon "button" at bounding box center [423, 195] width 8 height 5
